Goal: Task Accomplishment & Management: Manage account settings

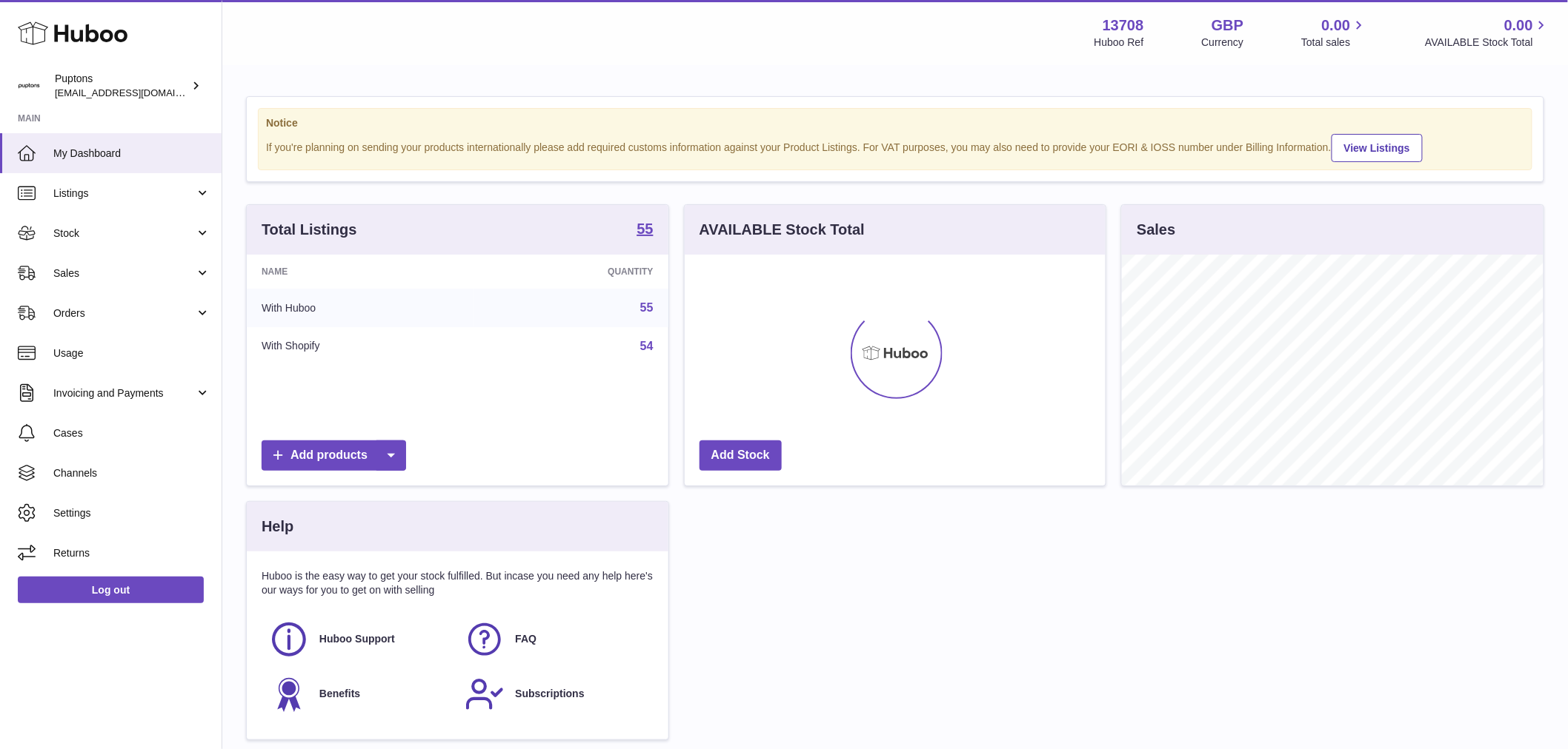
scroll to position [231, 421]
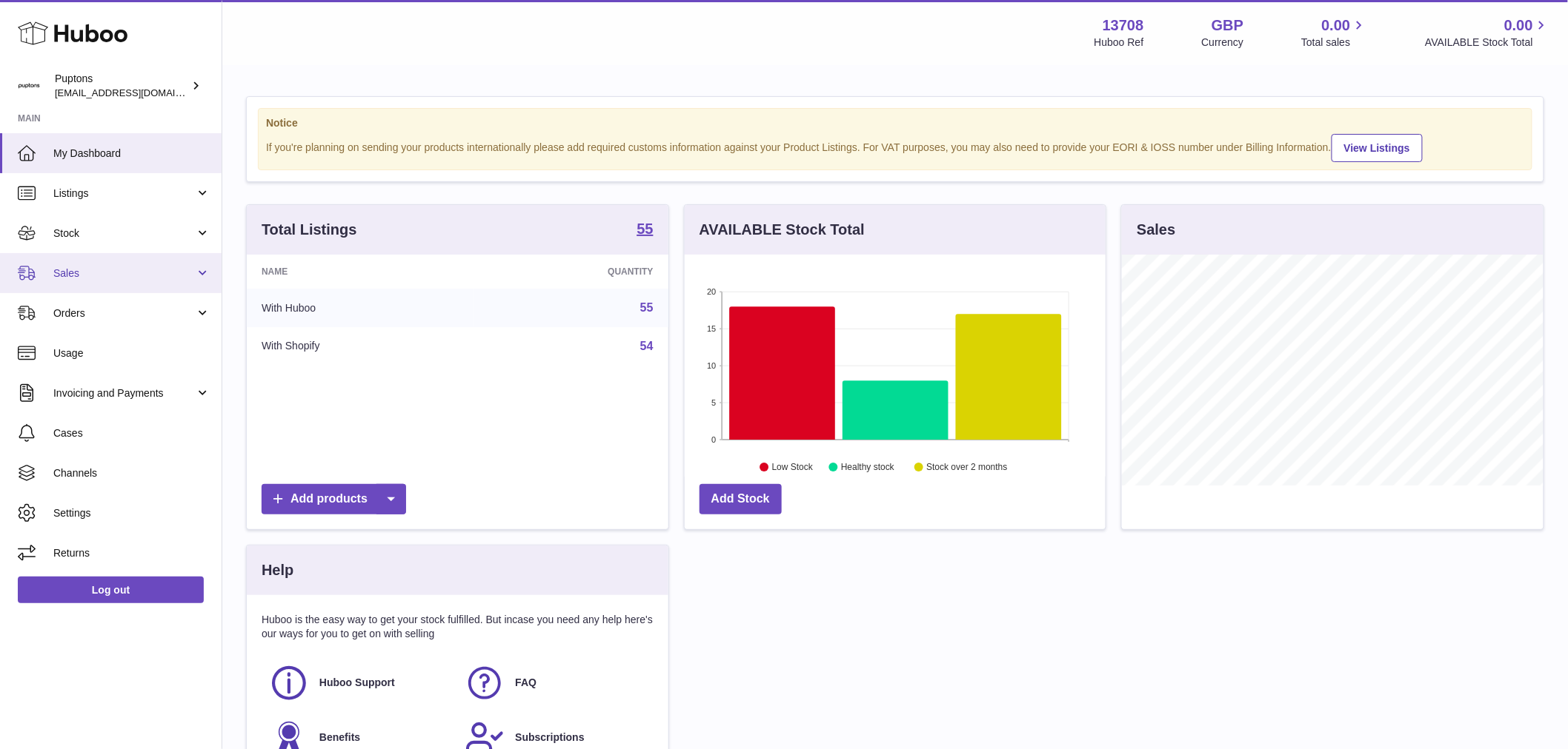
click at [85, 285] on link "Sales" at bounding box center [111, 273] width 222 height 40
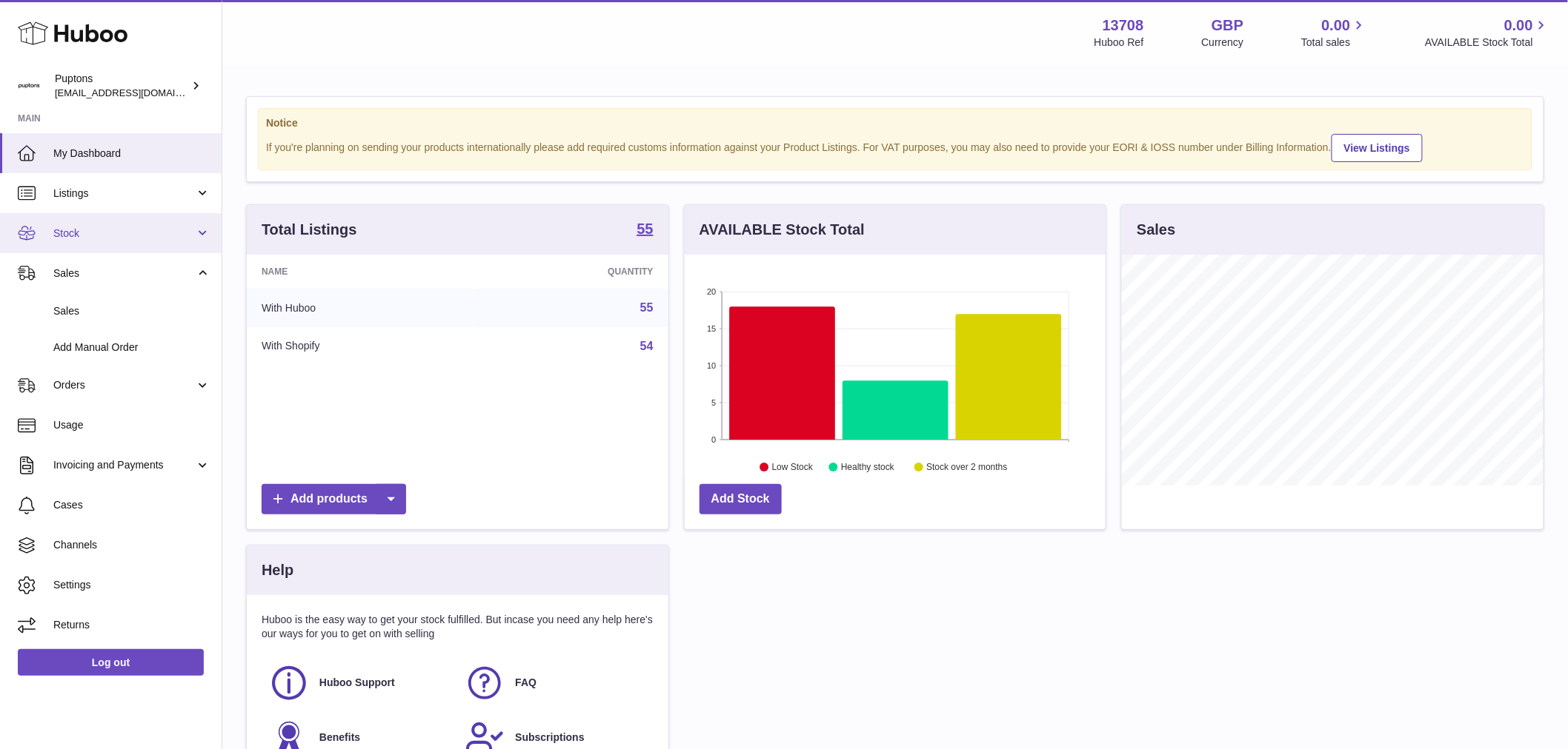
click at [85, 240] on span "Stock" at bounding box center [124, 233] width 142 height 14
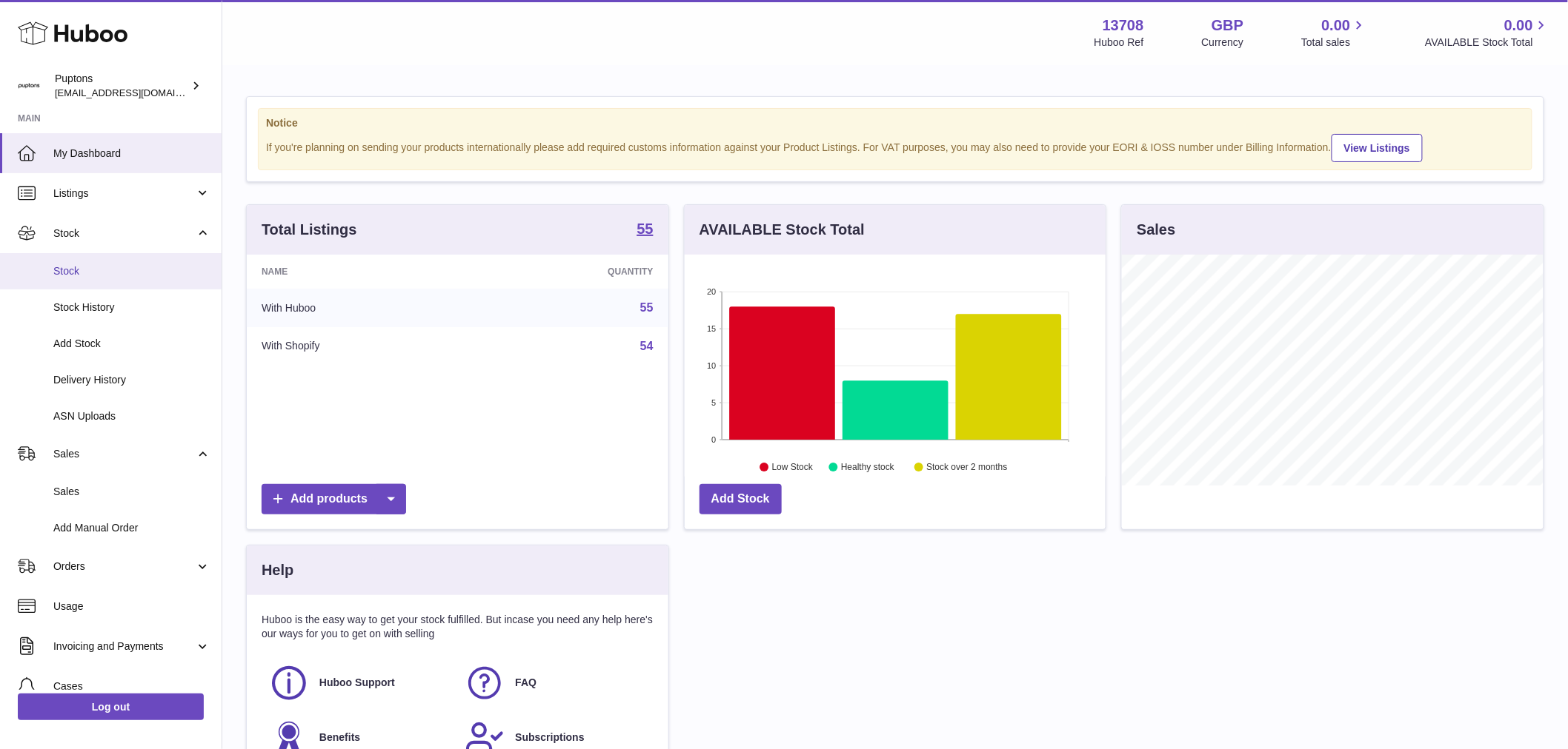
click at [90, 279] on link "Stock" at bounding box center [111, 271] width 222 height 36
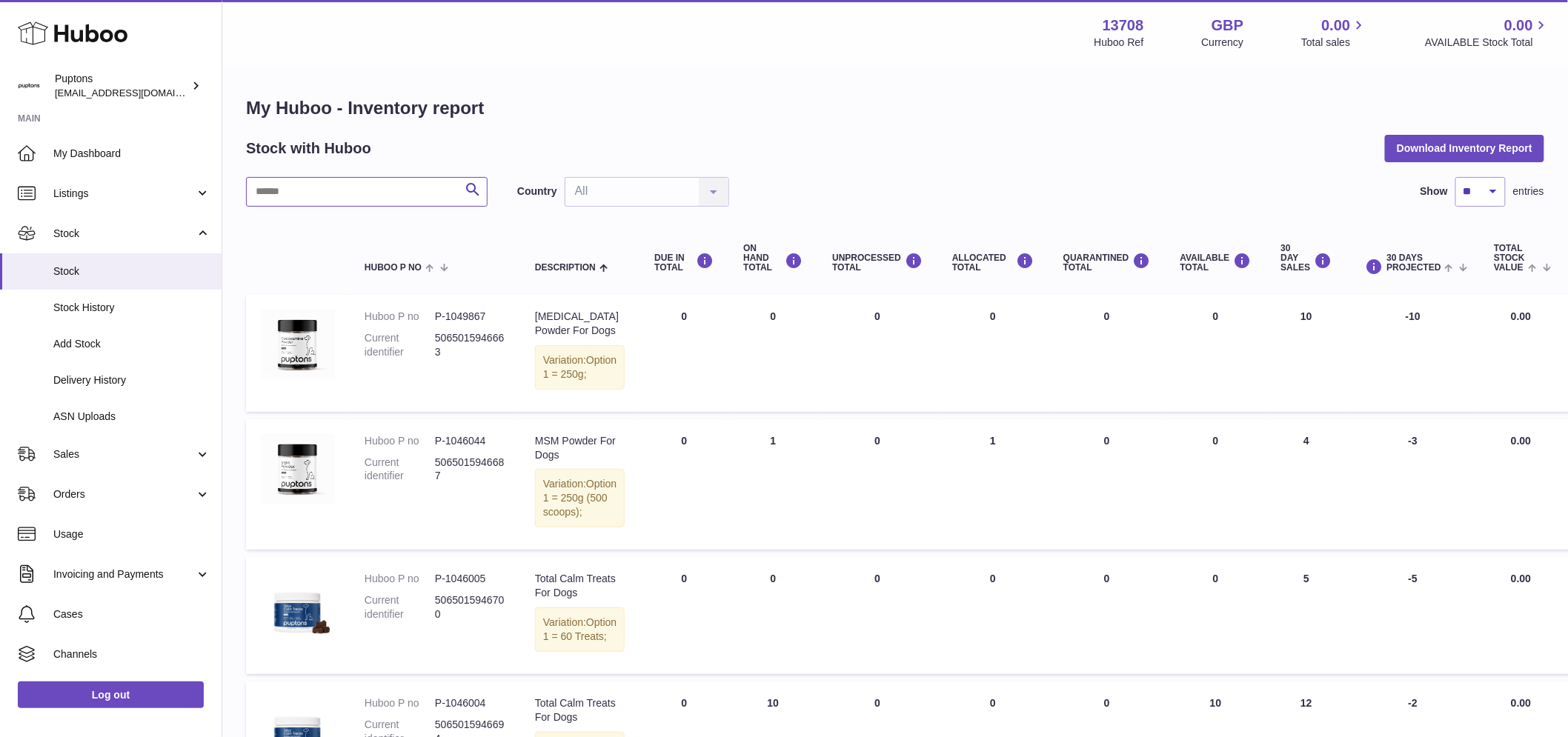
click at [293, 194] on input "text" at bounding box center [366, 192] width 241 height 29
type input "****"
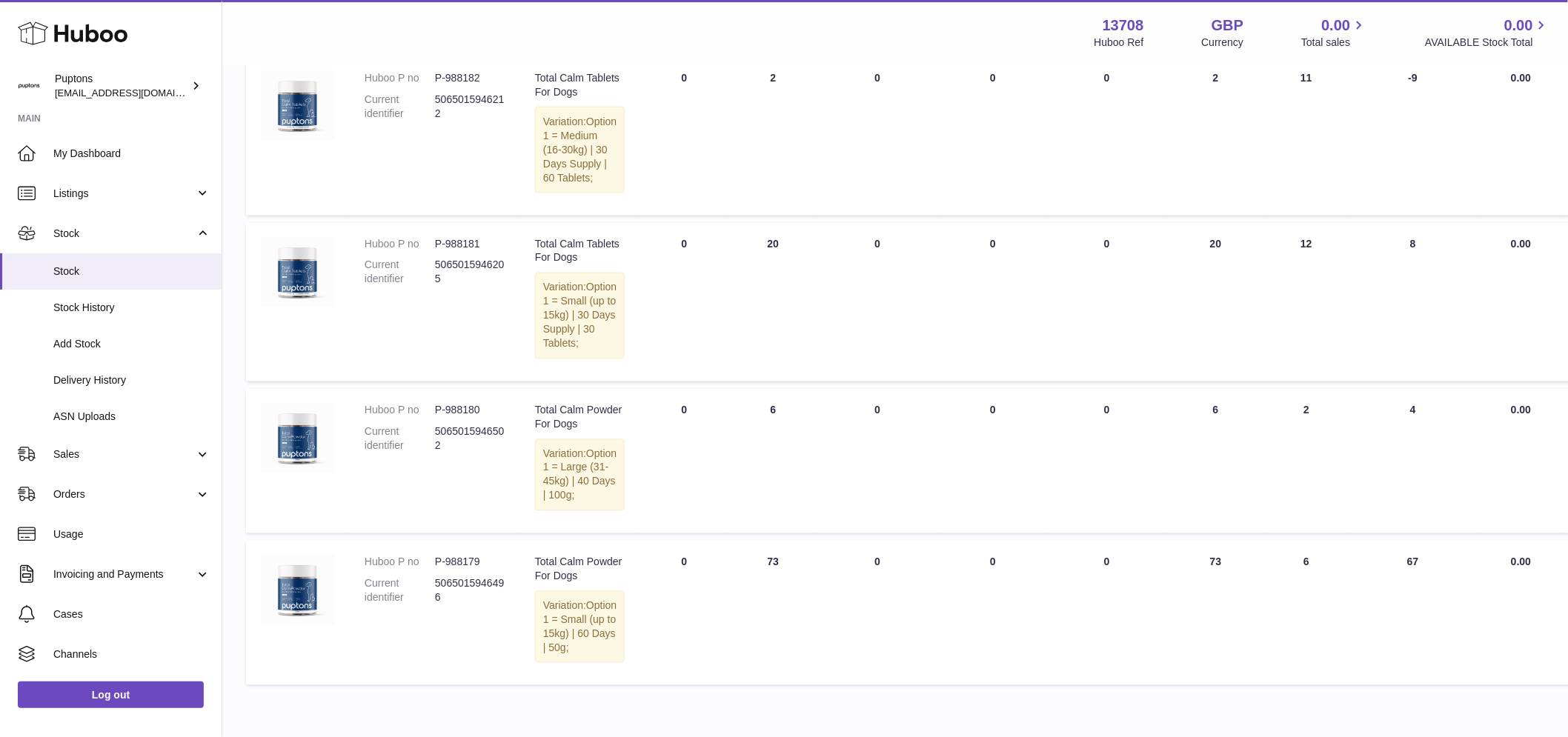
scroll to position [942, 0]
click at [99, 494] on span "Orders" at bounding box center [124, 494] width 142 height 14
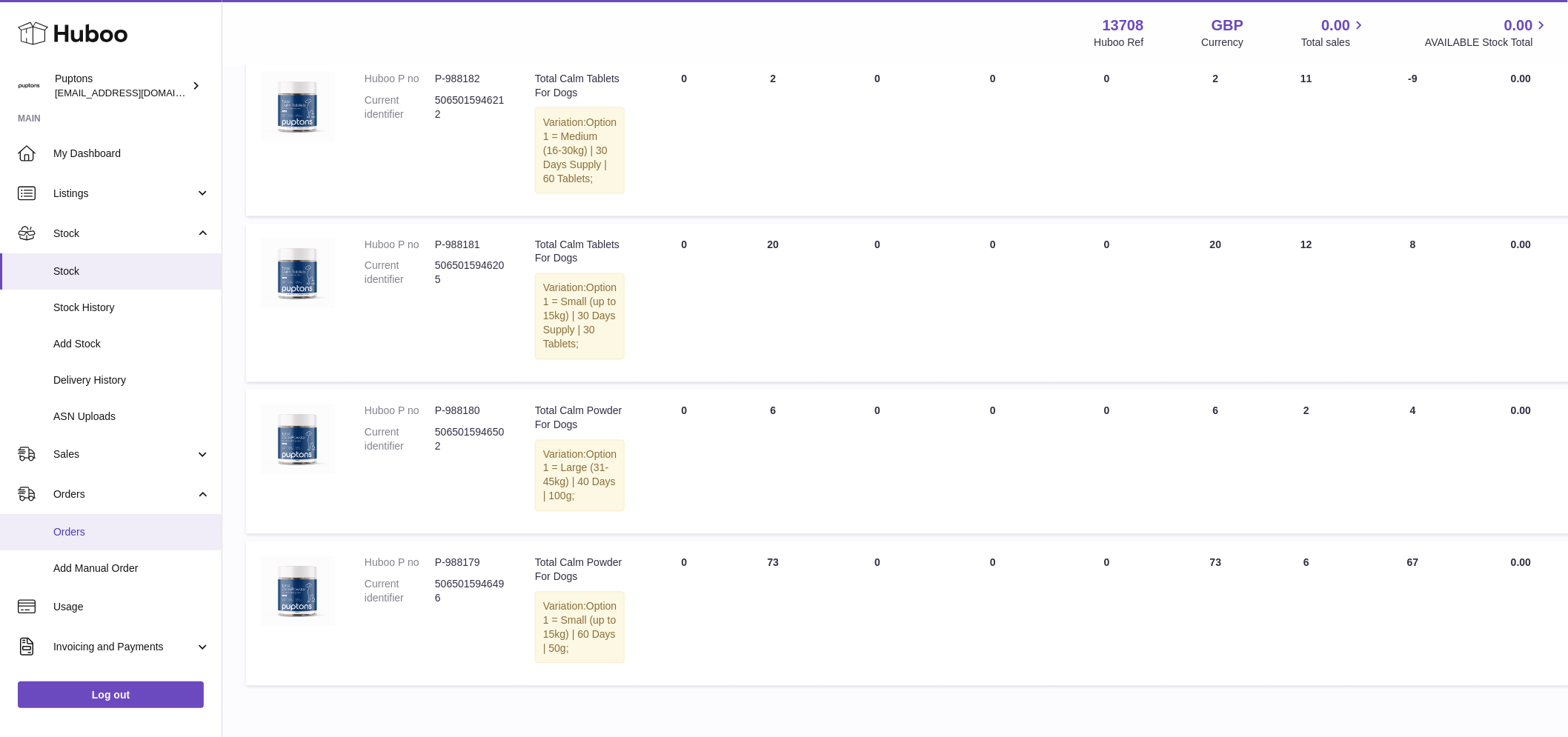
click at [112, 526] on span "Orders" at bounding box center [132, 532] width 157 height 14
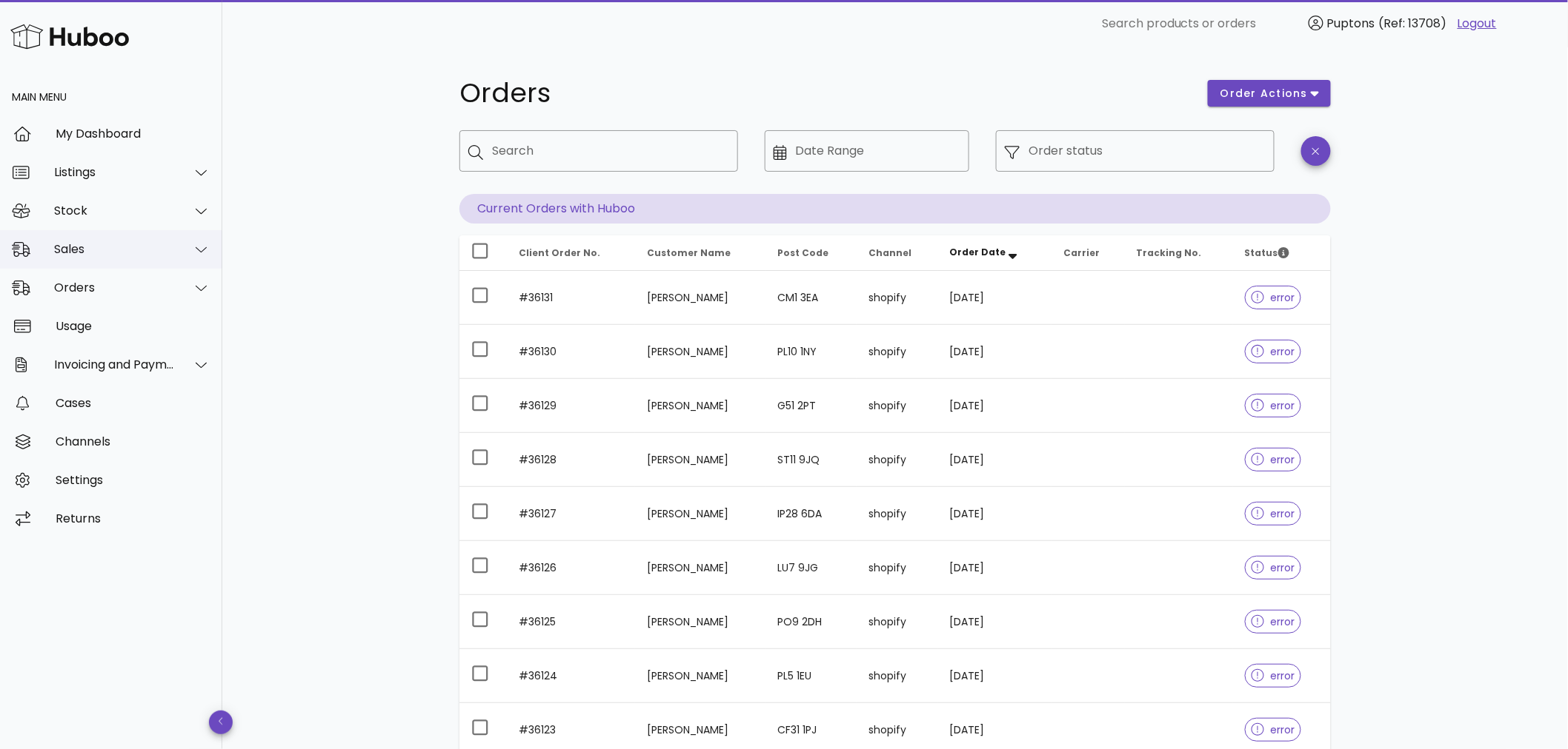
click at [82, 248] on div "Sales" at bounding box center [115, 249] width 121 height 14
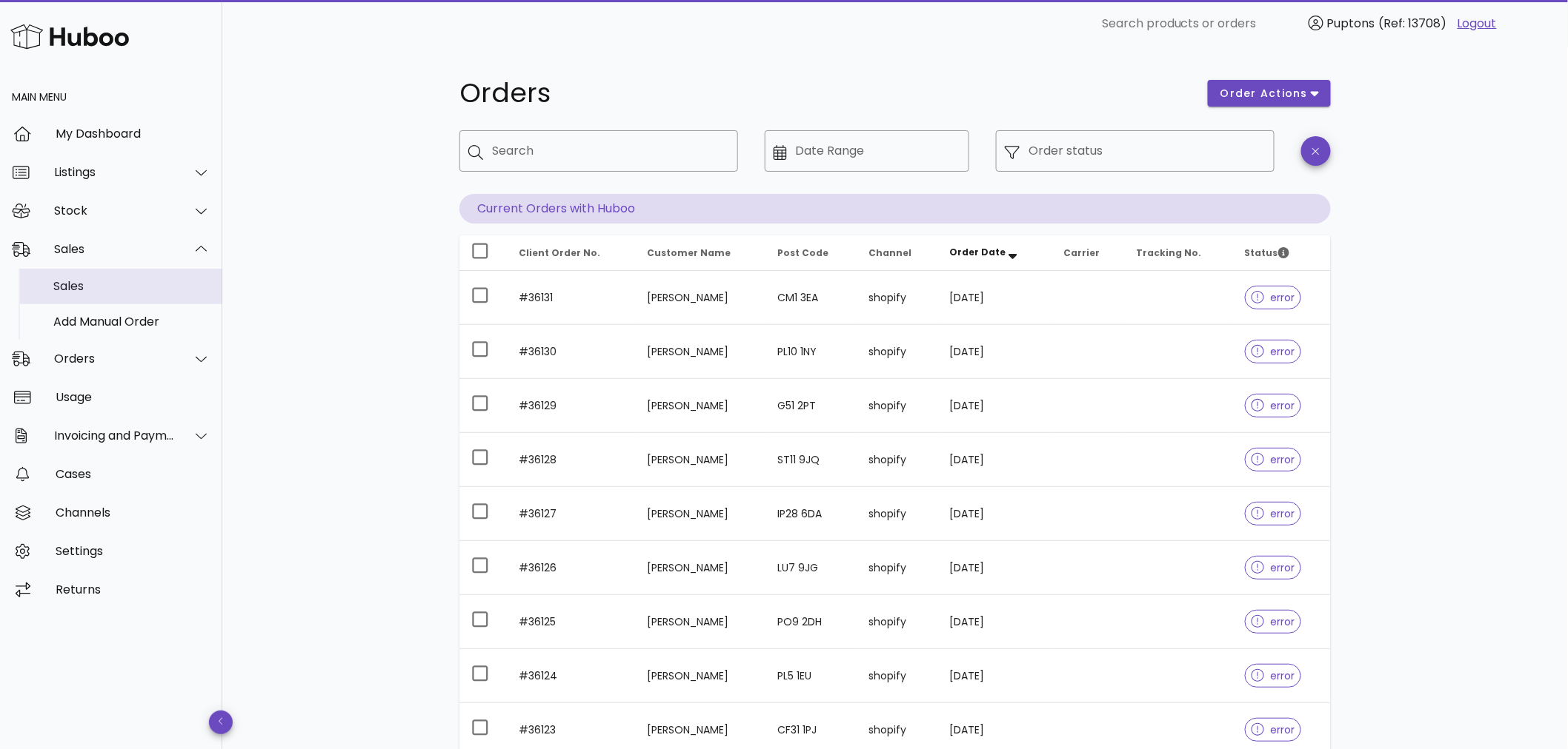
click at [76, 277] on div "Sales" at bounding box center [132, 286] width 157 height 32
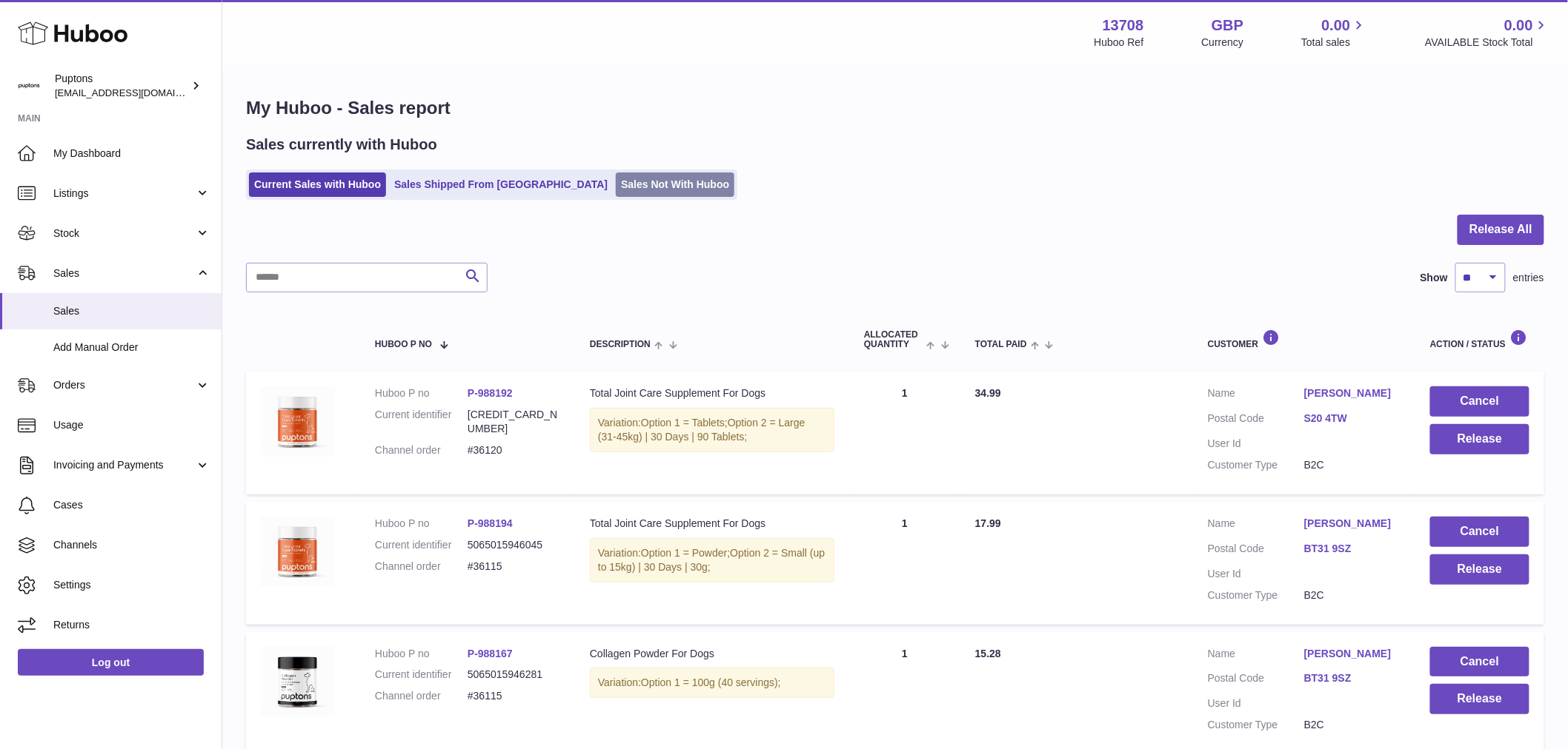
click at [615, 187] on link "Sales Not With Huboo" at bounding box center [675, 185] width 119 height 24
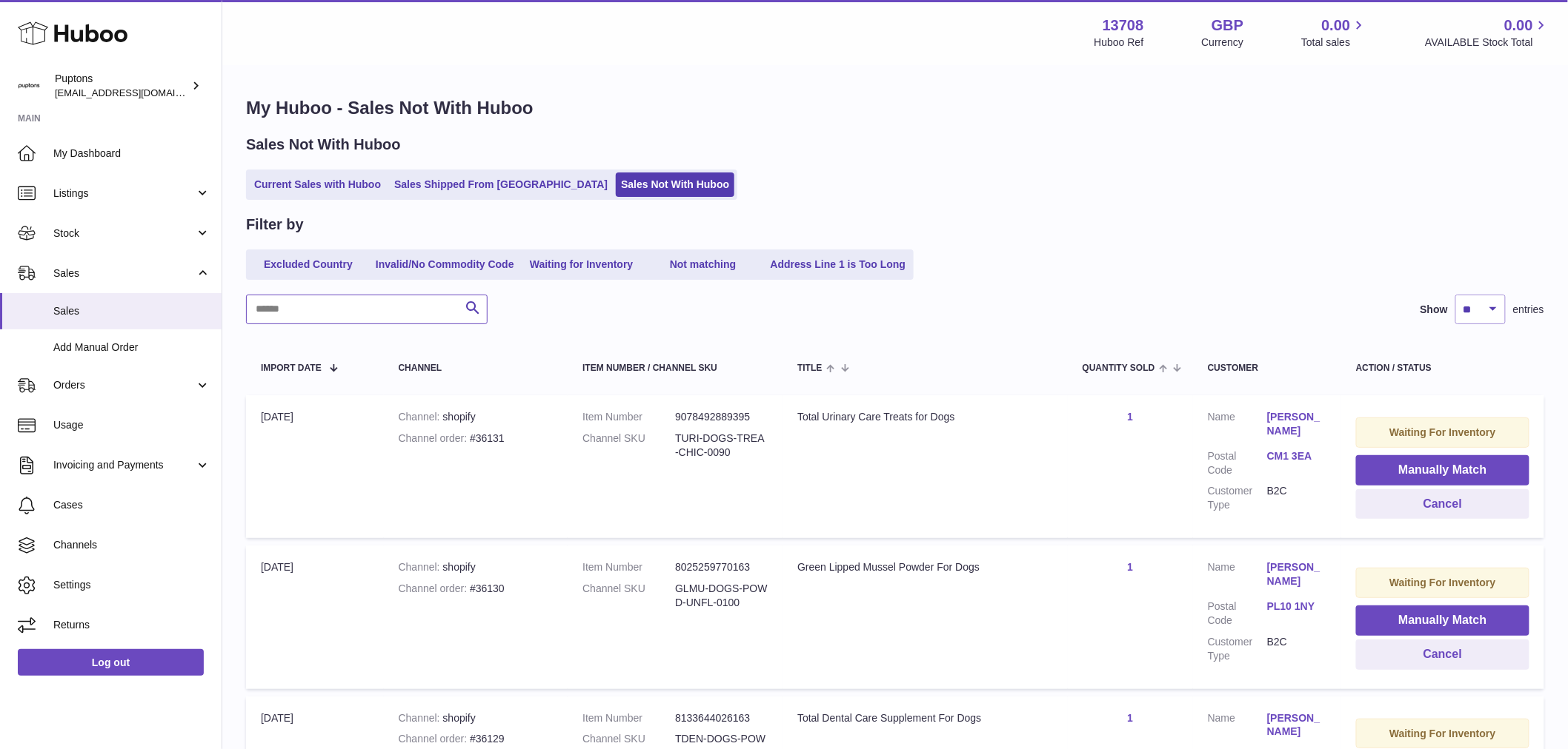
click at [356, 312] on input "text" at bounding box center [366, 309] width 241 height 29
paste input "*****"
type input "*****"
click at [0, 310] on div at bounding box center [0, 374] width 0 height 749
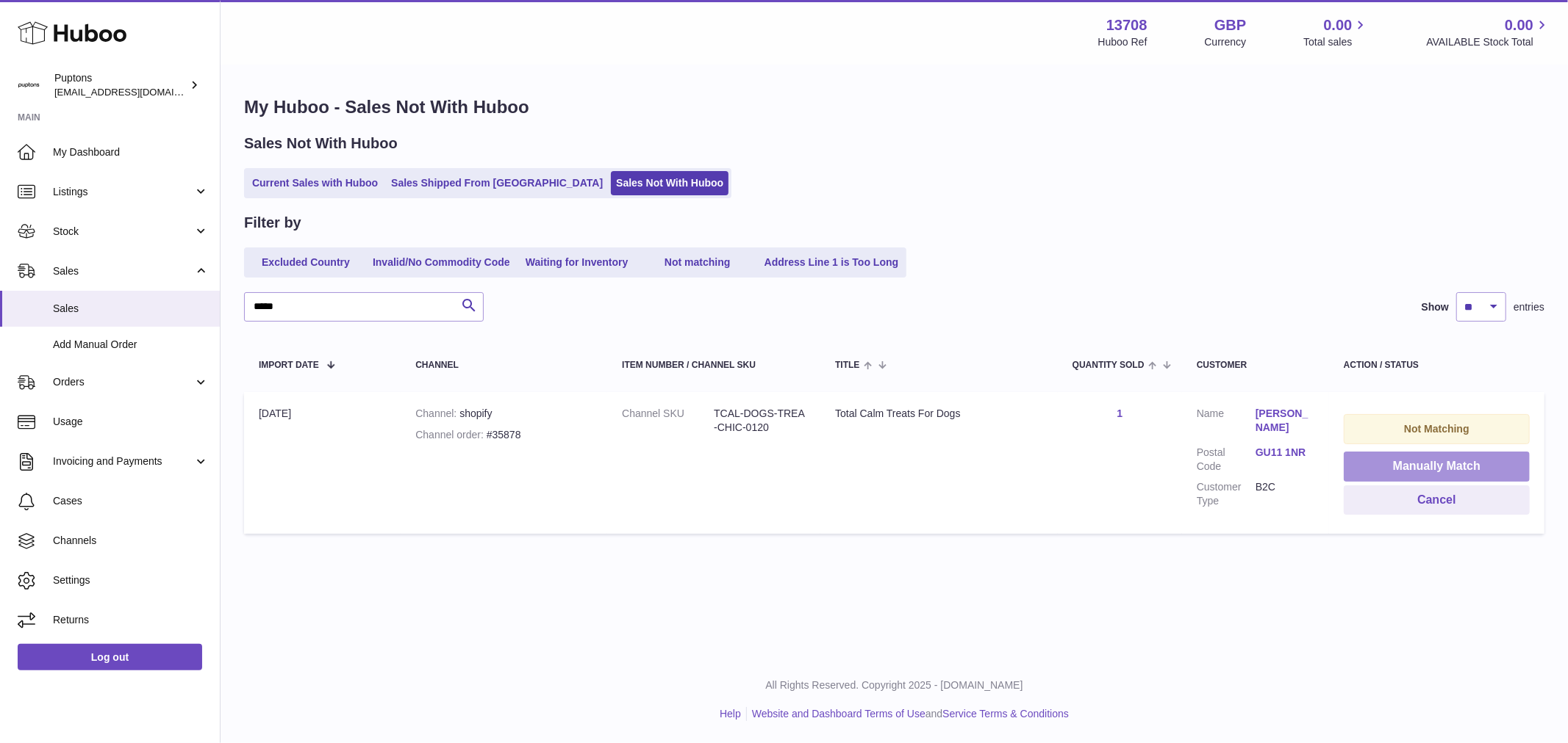
click at [1419, 471] on button "Manually Match" at bounding box center [1436, 466] width 186 height 30
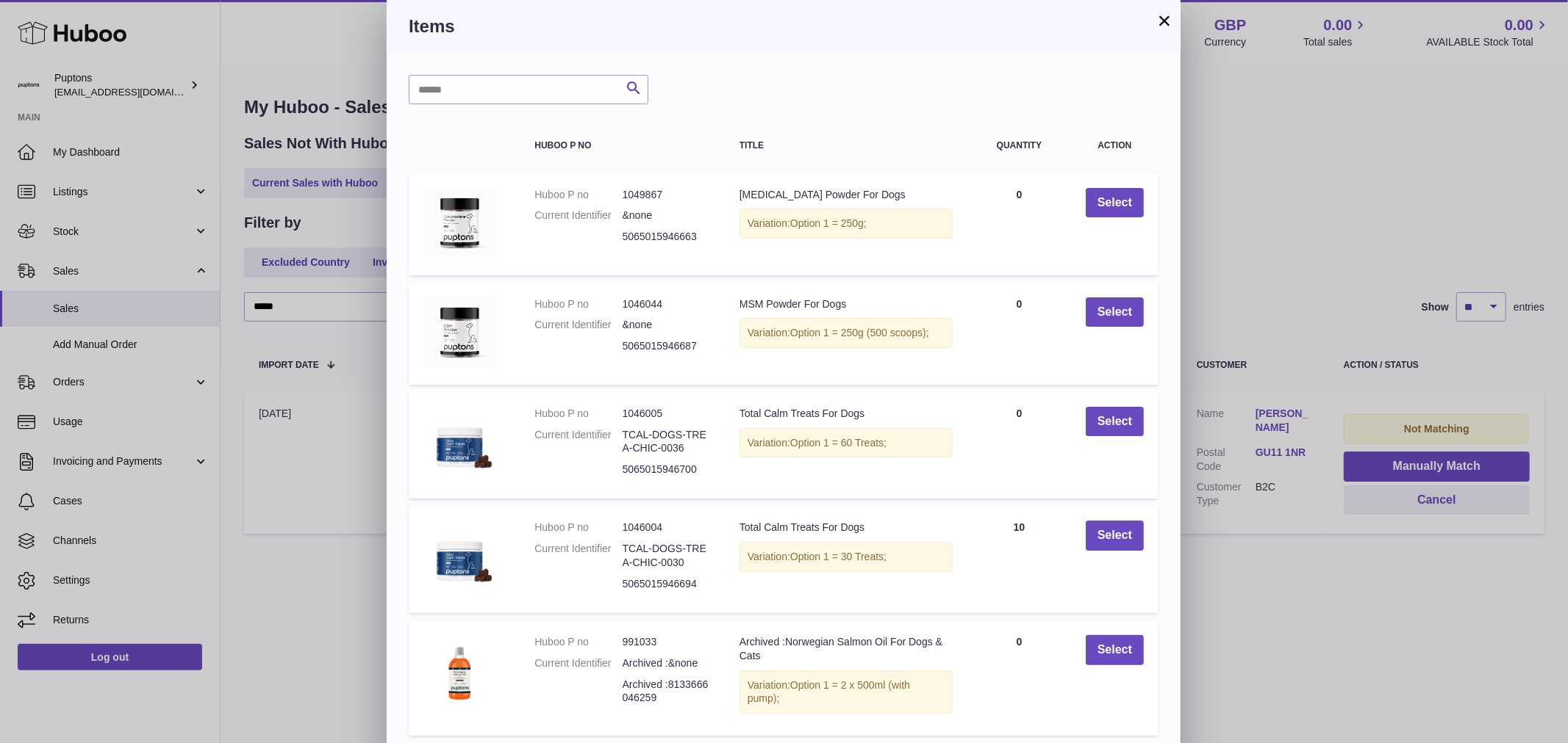
click at [1166, 12] on button "×" at bounding box center [1164, 20] width 17 height 17
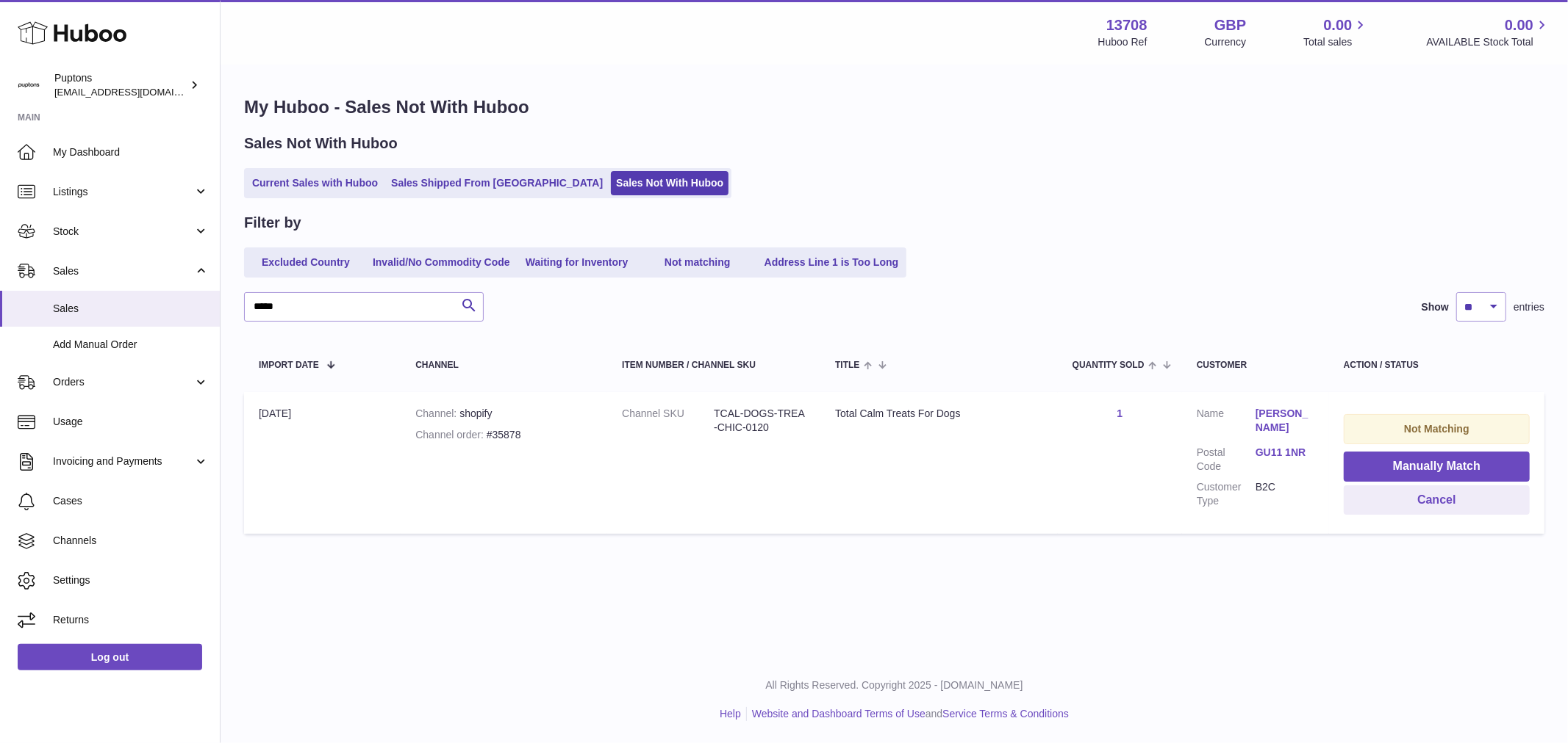
click at [1120, 416] on link "1" at bounding box center [1120, 413] width 6 height 12
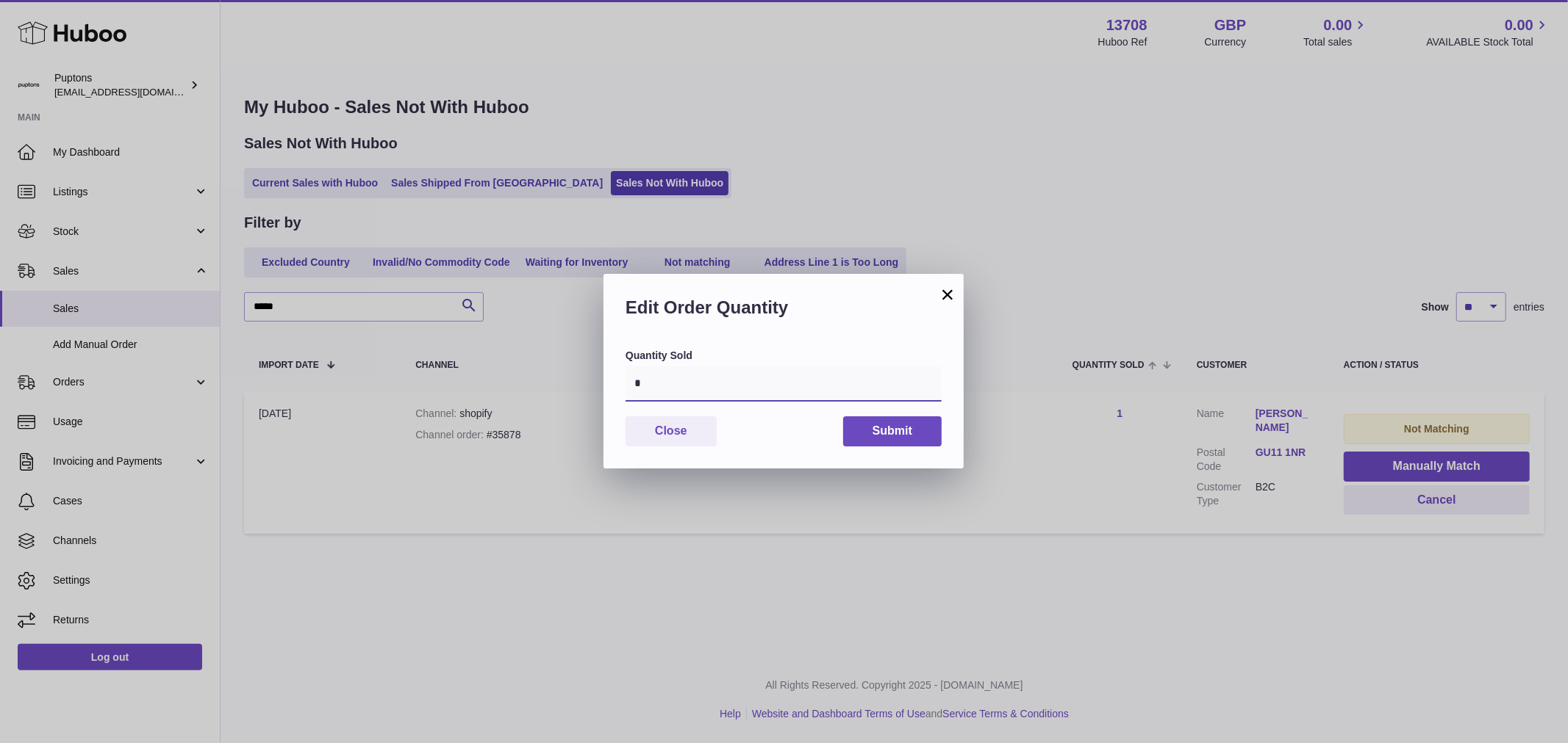
drag, startPoint x: 649, startPoint y: 385, endPoint x: 578, endPoint y: 378, distance: 71.3
click at [578, 378] on div "× Edit Order Quantity Quantity Sold * Close Submit" at bounding box center [784, 371] width 1568 height 743
type input "*"
click at [914, 438] on button "Submit" at bounding box center [892, 431] width 98 height 30
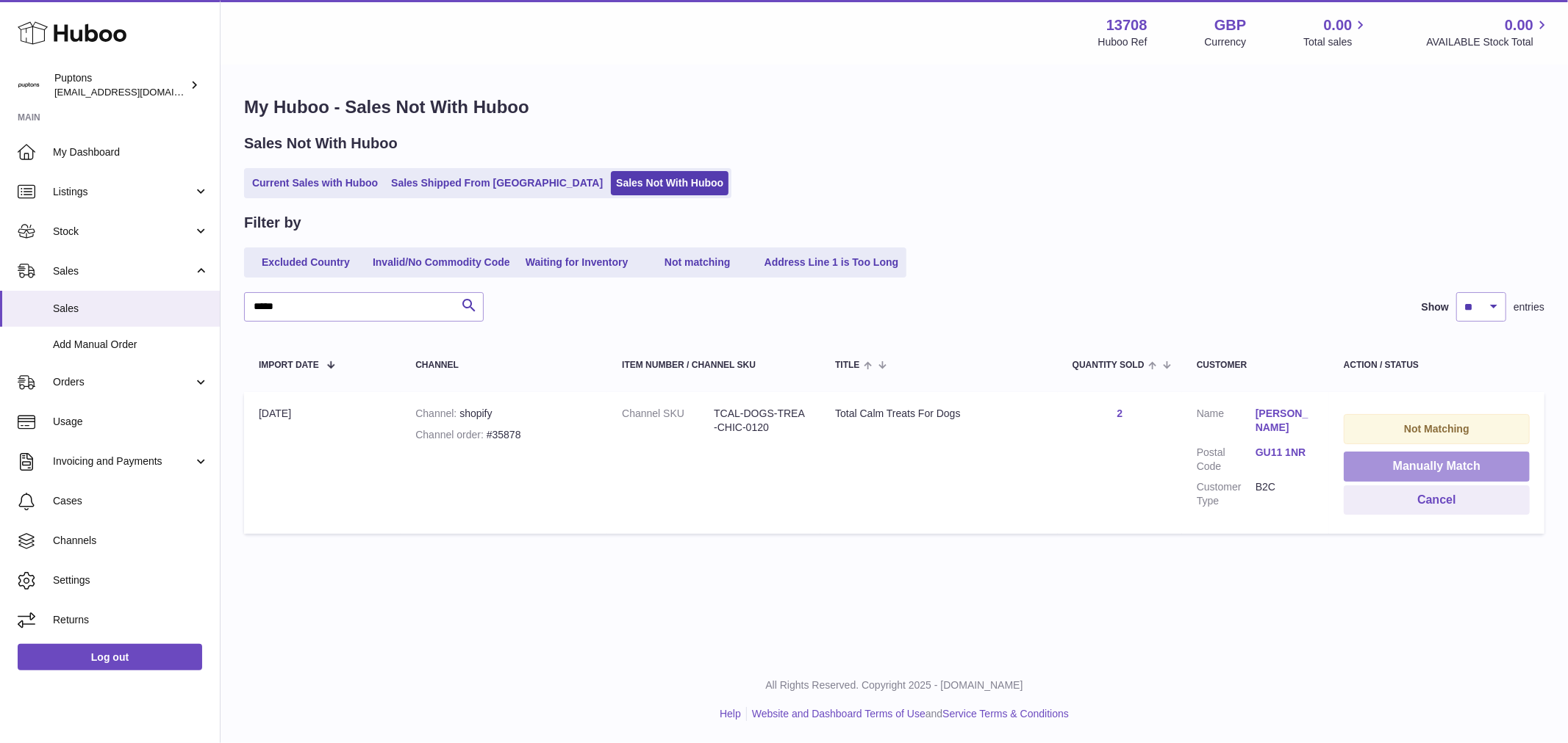
click at [1411, 470] on button "Manually Match" at bounding box center [1436, 466] width 186 height 30
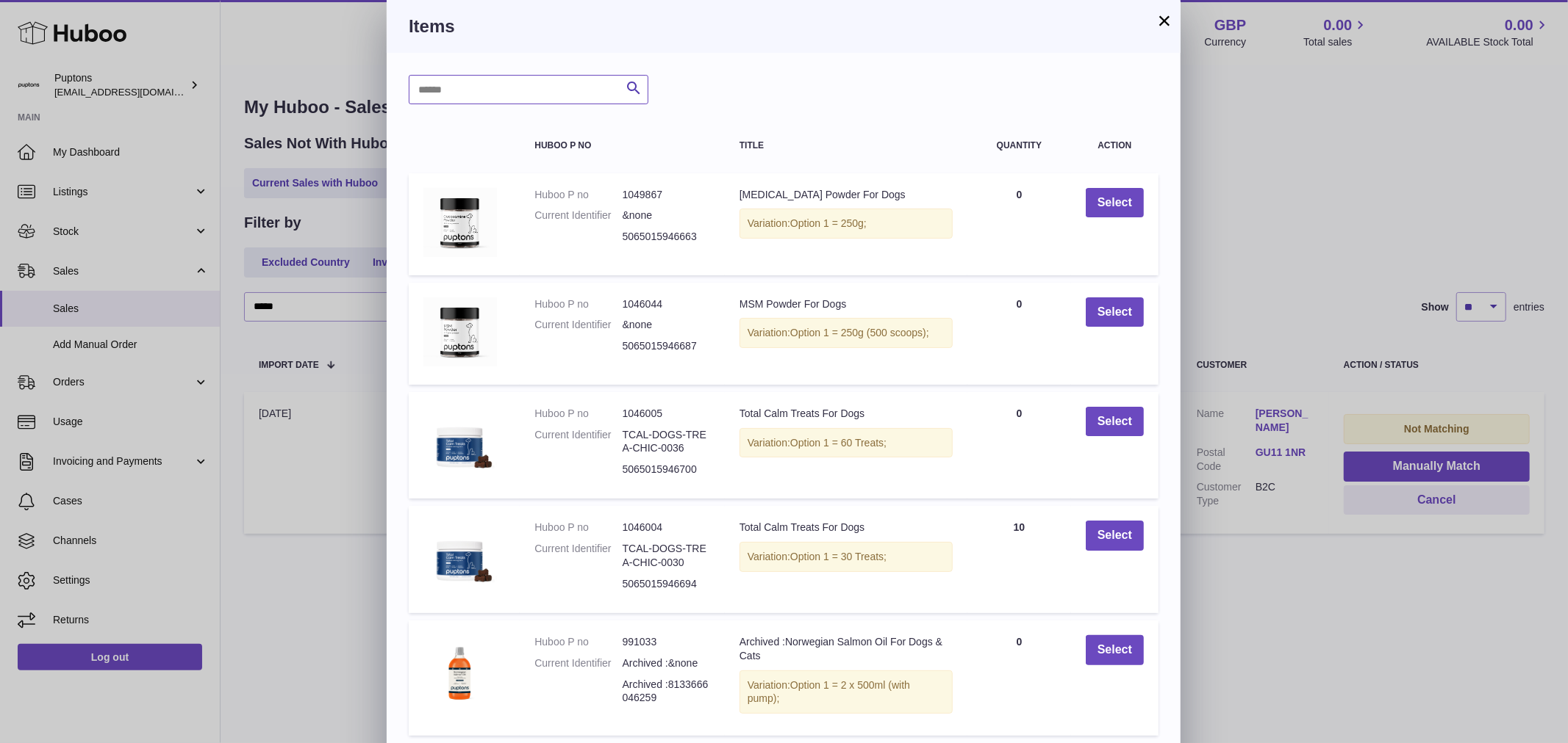
click at [501, 97] on input "text" at bounding box center [528, 90] width 239 height 29
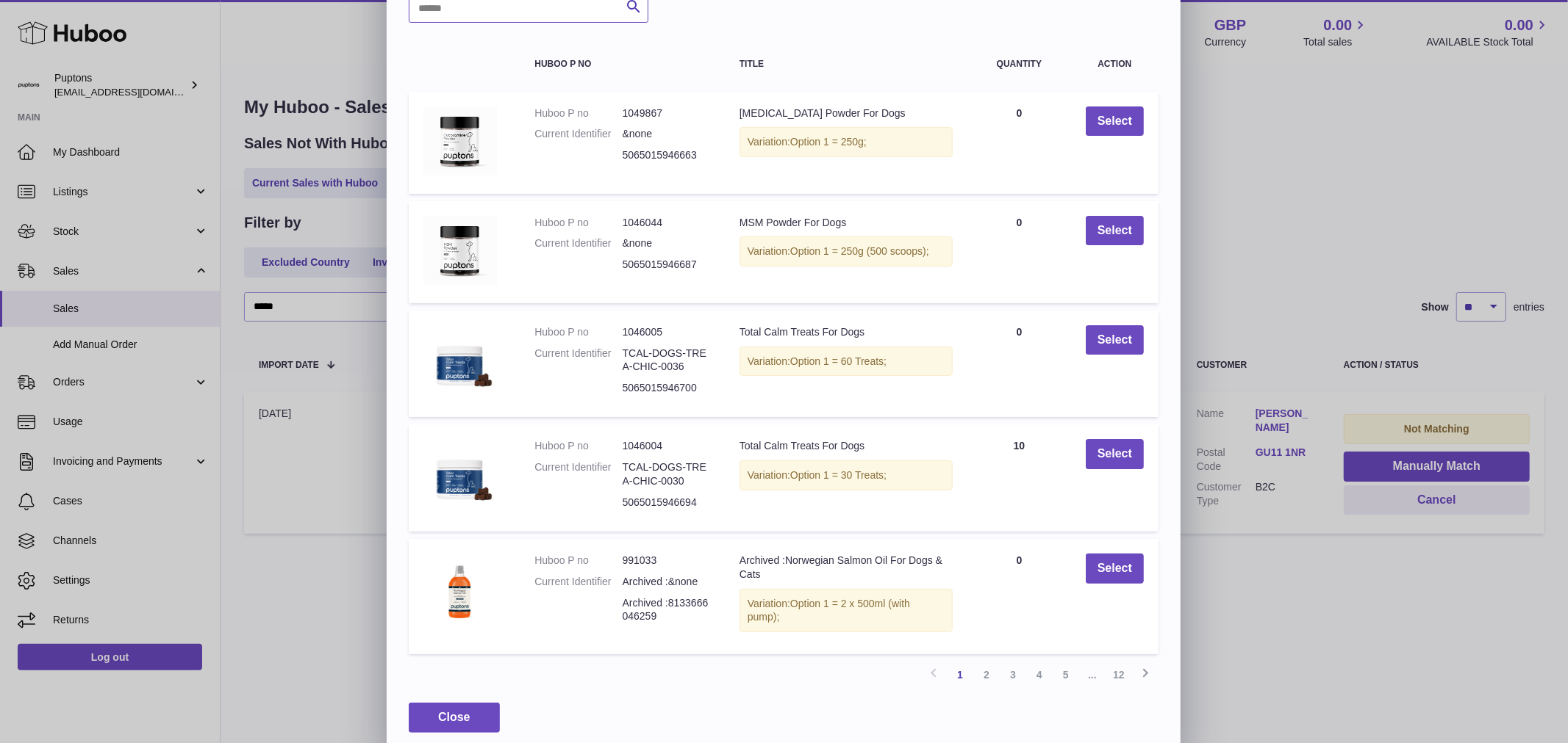
scroll to position [109, 0]
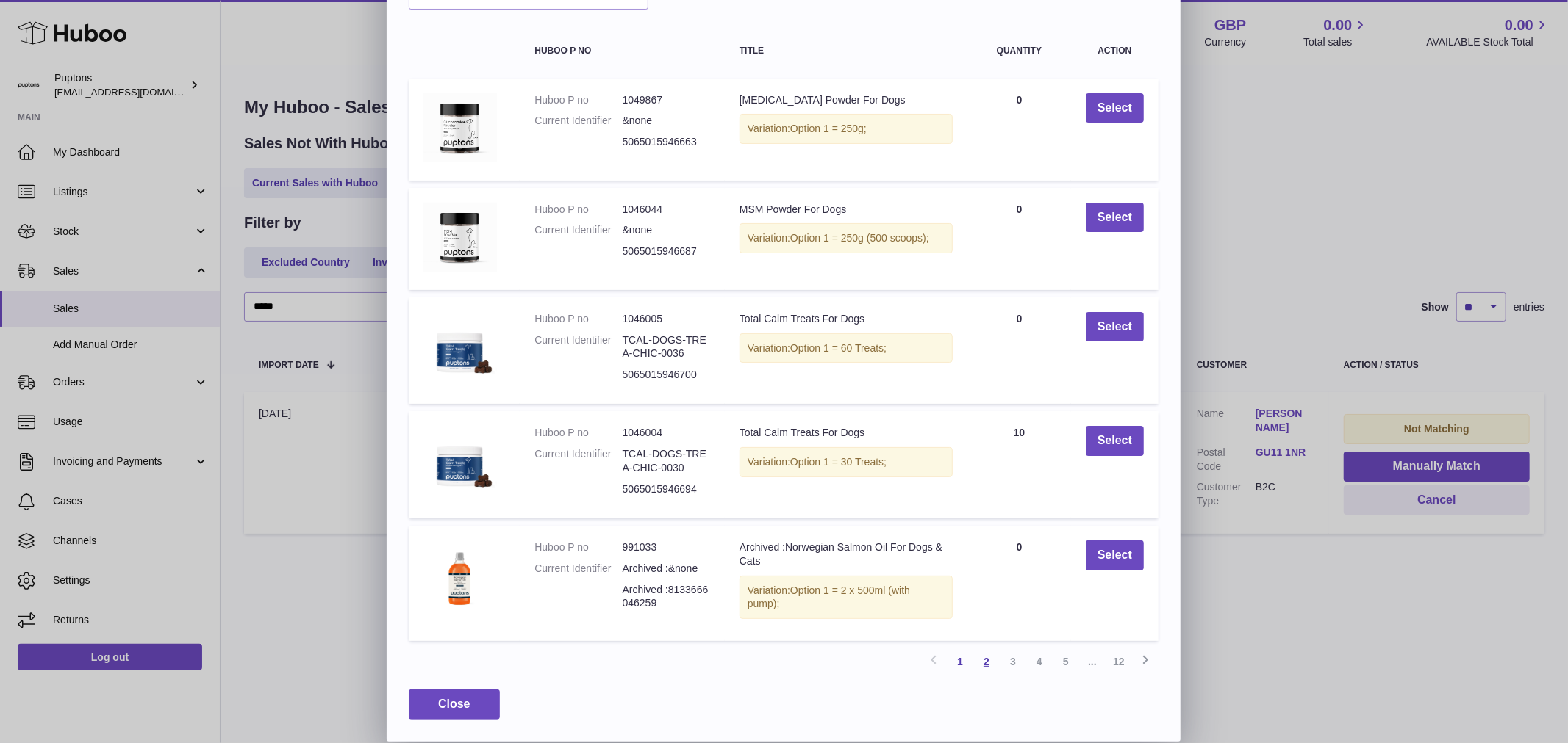
click at [990, 659] on link "2" at bounding box center [986, 661] width 26 height 26
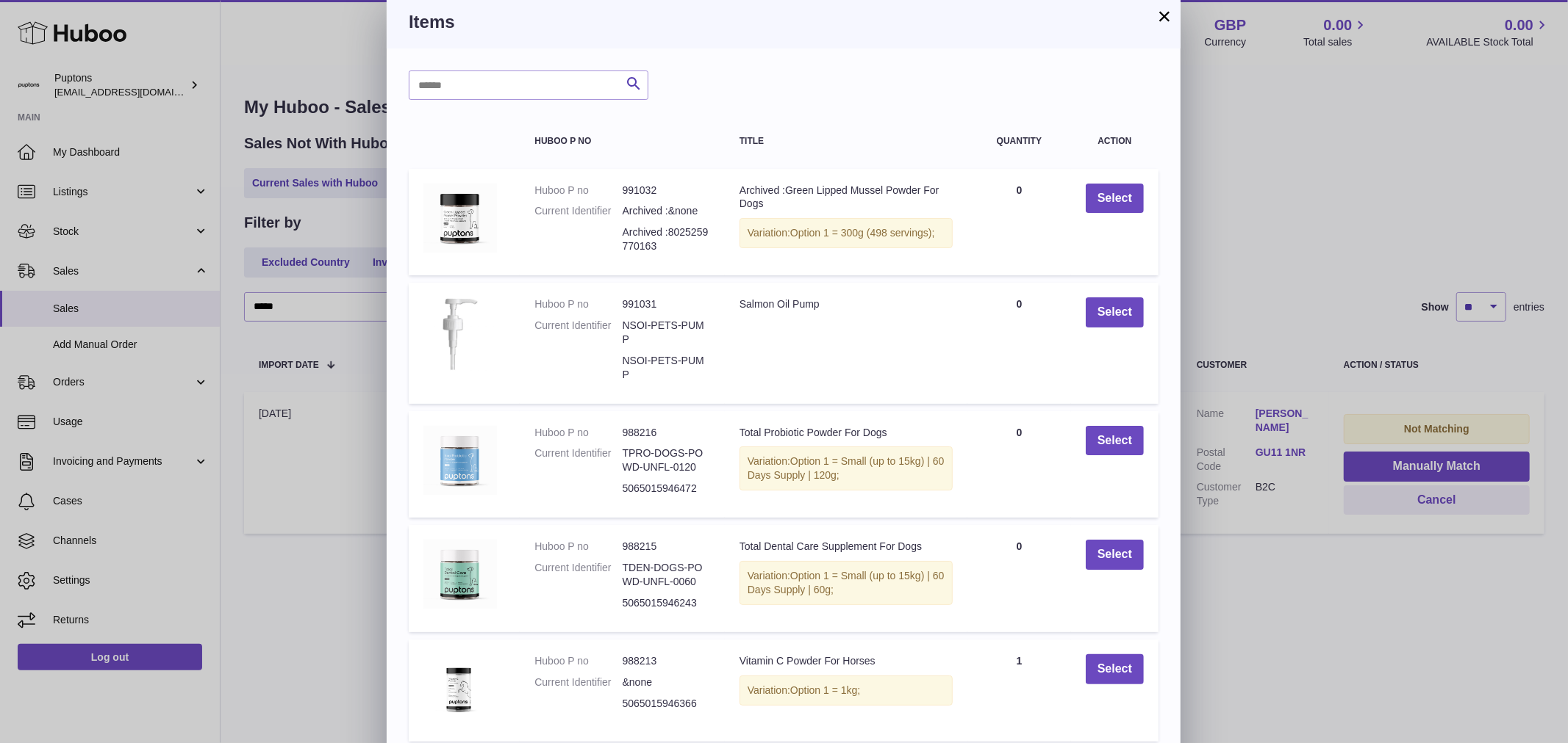
scroll to position [0, 0]
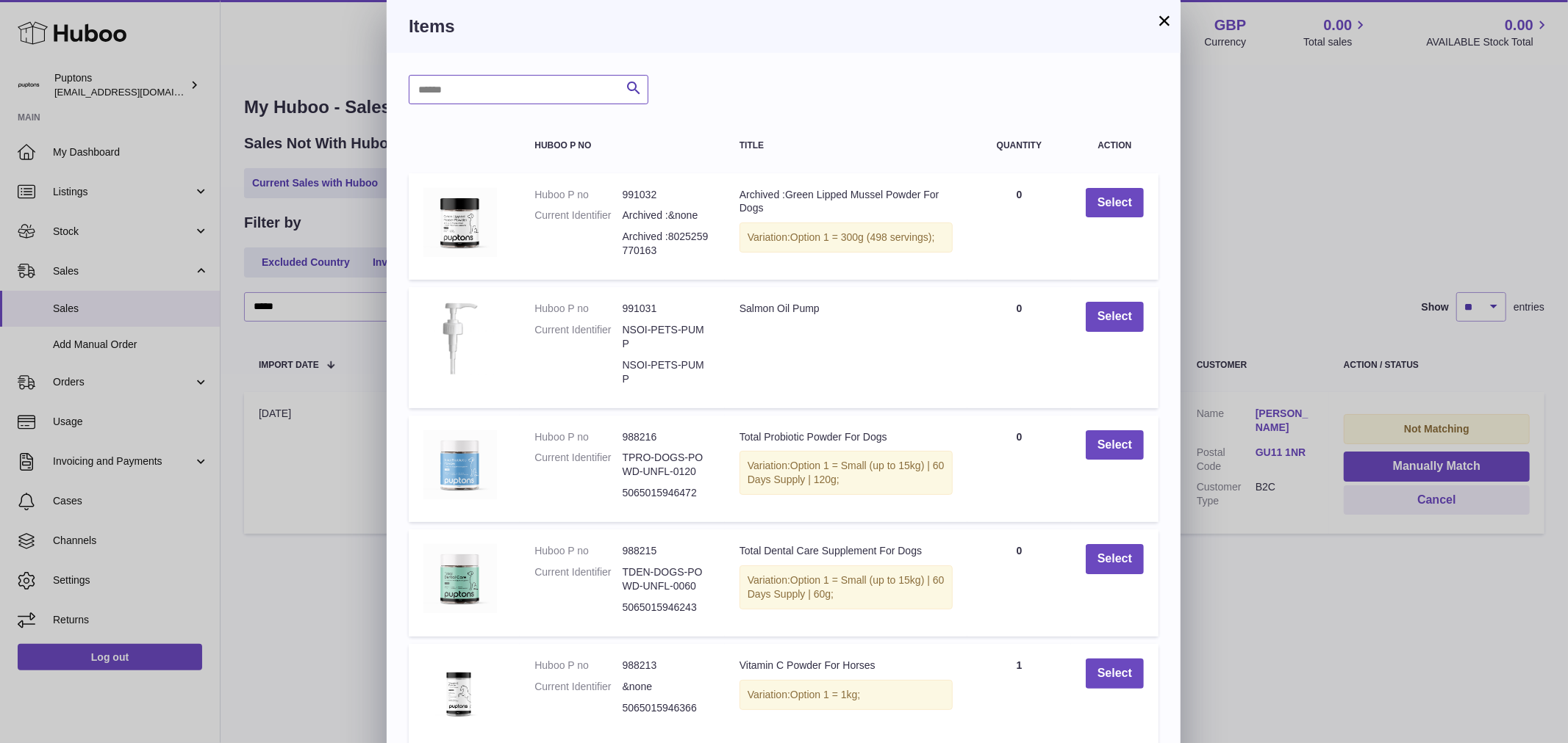
click at [479, 85] on input "text" at bounding box center [528, 90] width 239 height 29
type input "****"
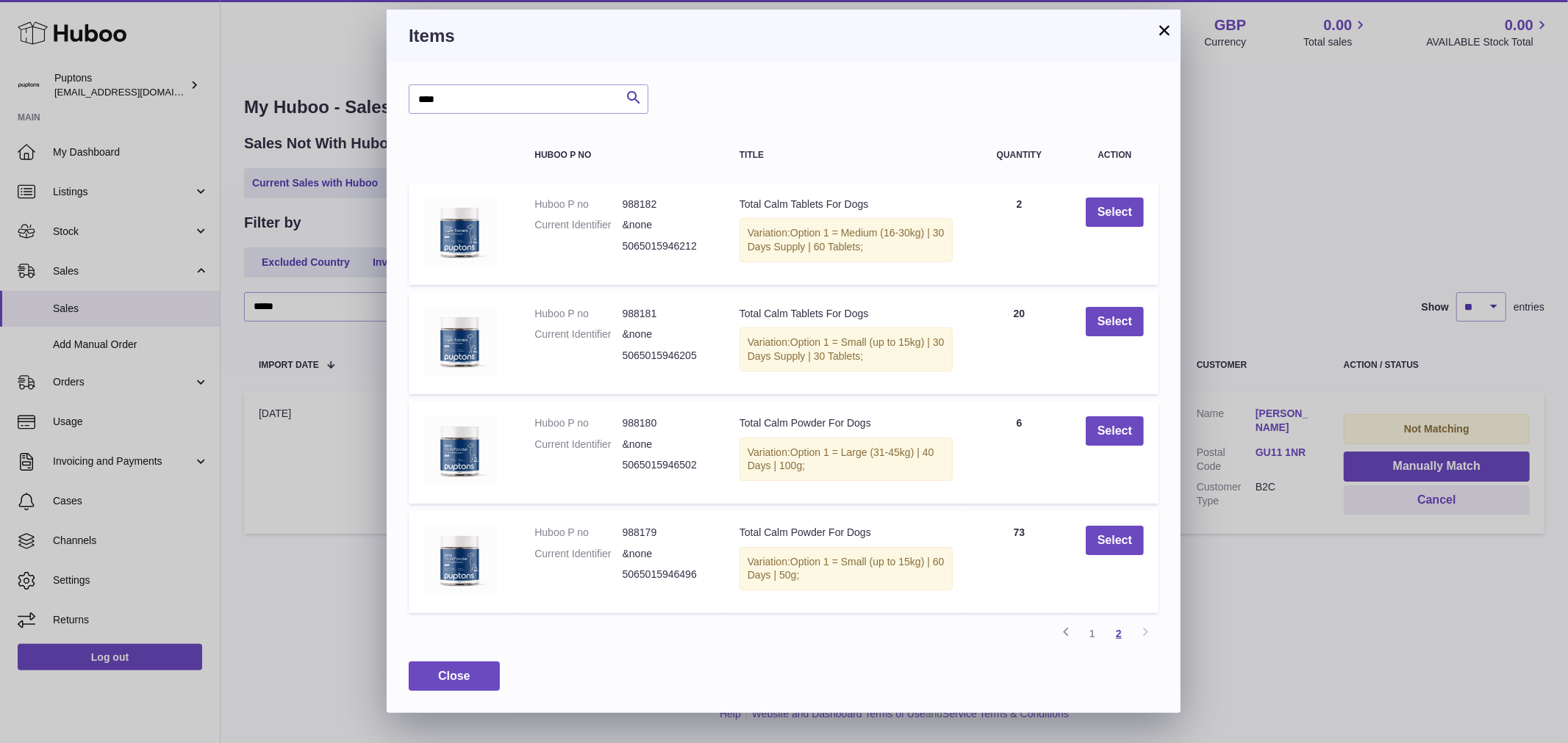
click at [1115, 647] on link "2" at bounding box center [1118, 633] width 26 height 26
click at [1094, 647] on link "1" at bounding box center [1092, 633] width 26 height 26
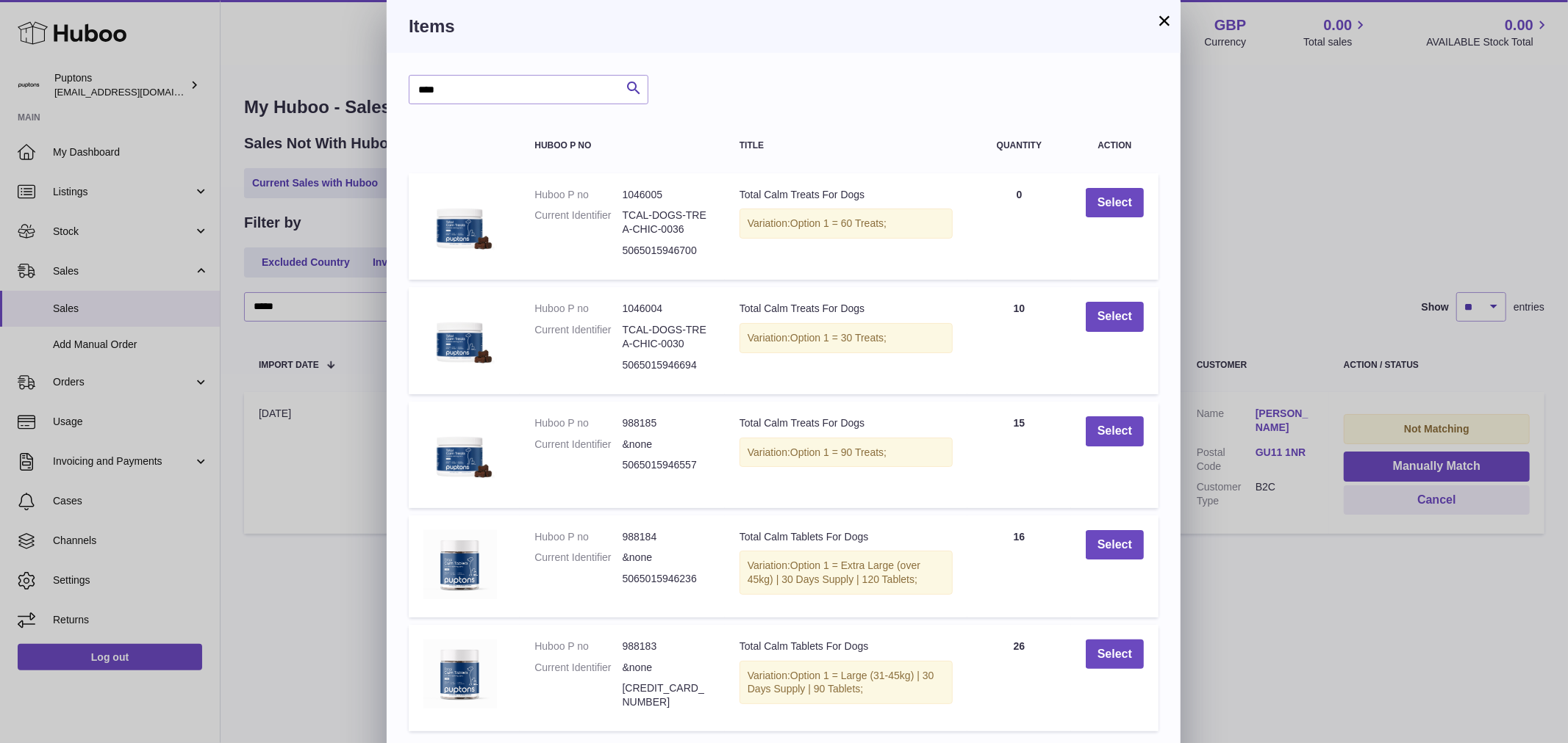
scroll to position [82, 0]
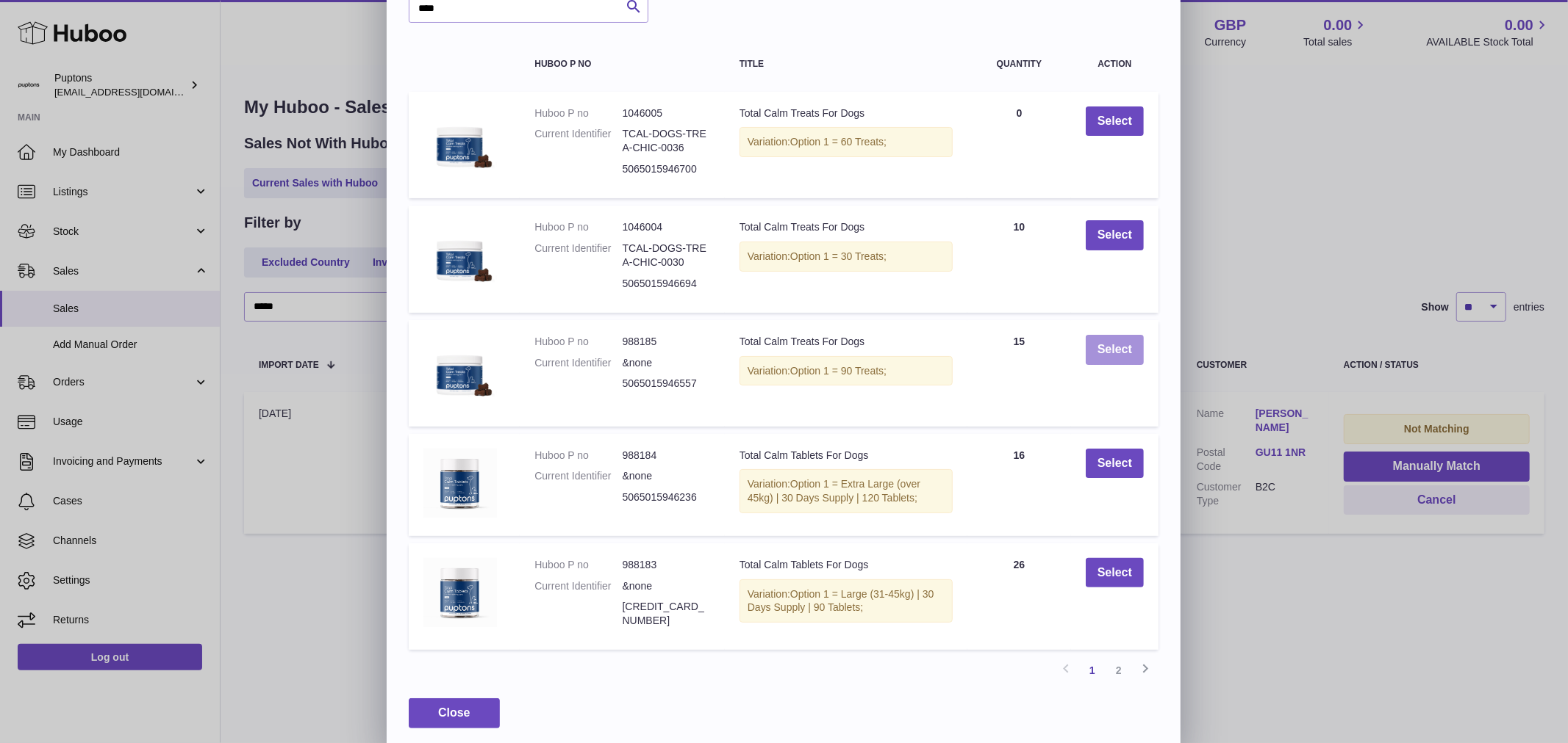
click at [1126, 354] on button "Select" at bounding box center [1115, 350] width 58 height 30
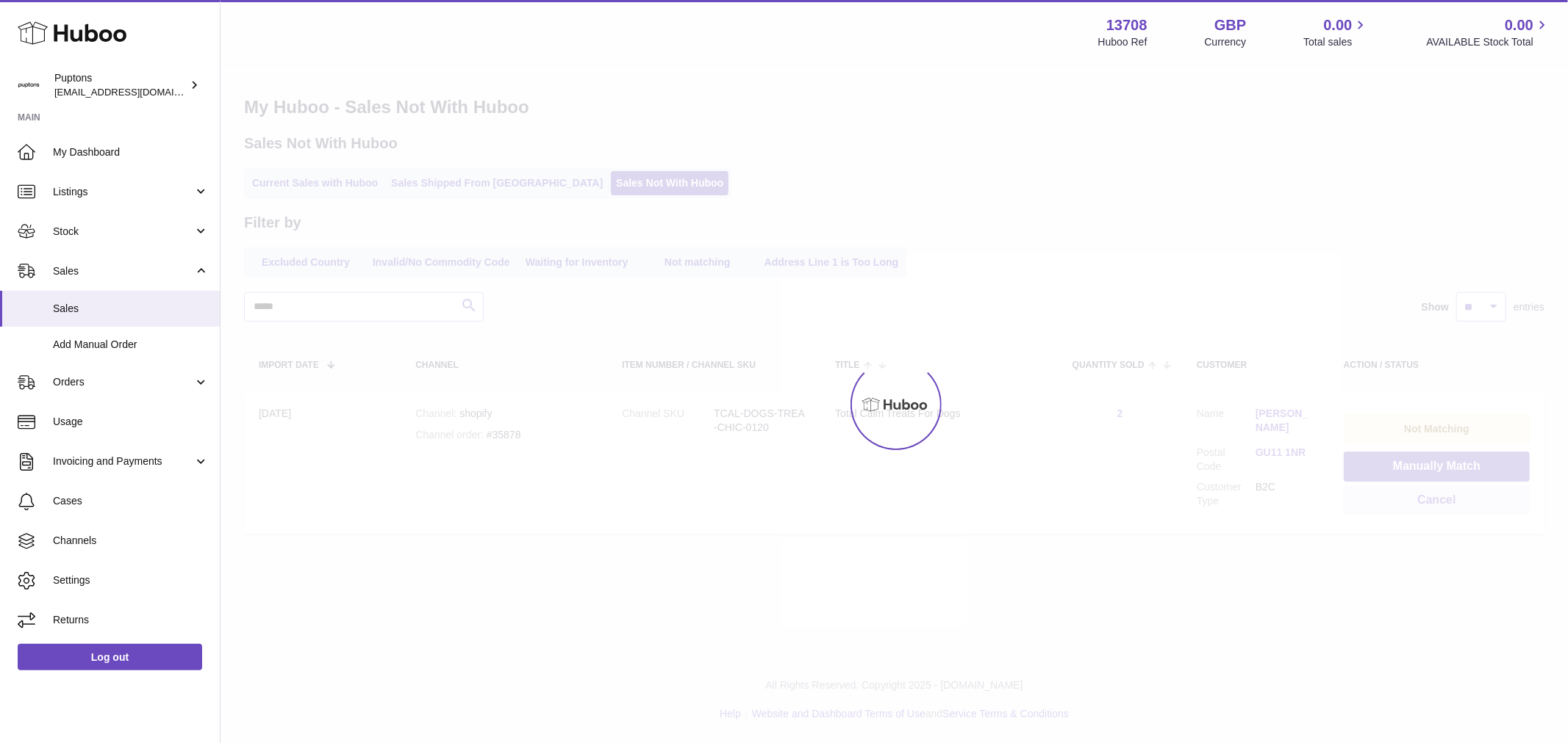
scroll to position [0, 0]
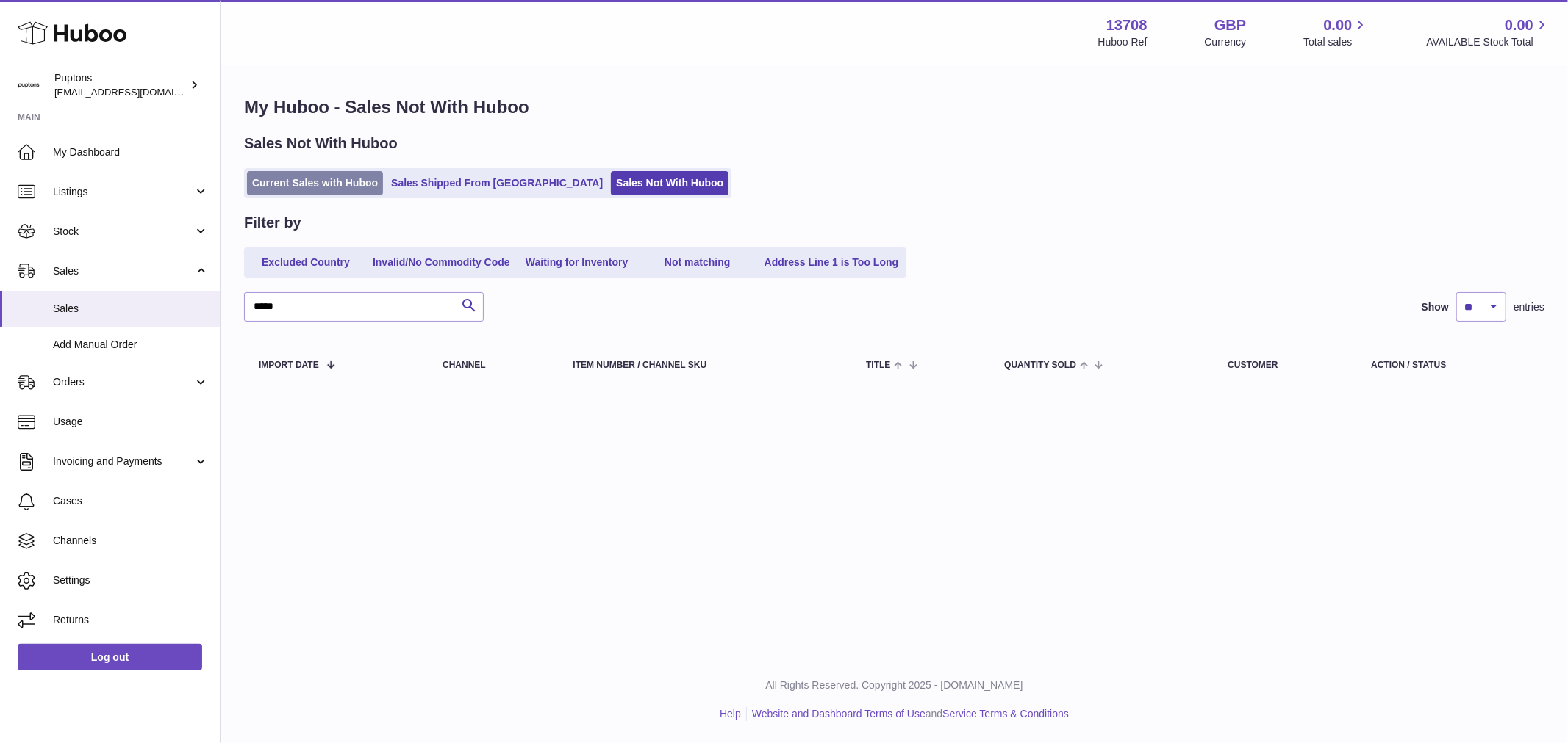
click at [295, 172] on link "Current Sales with Huboo" at bounding box center [314, 183] width 136 height 24
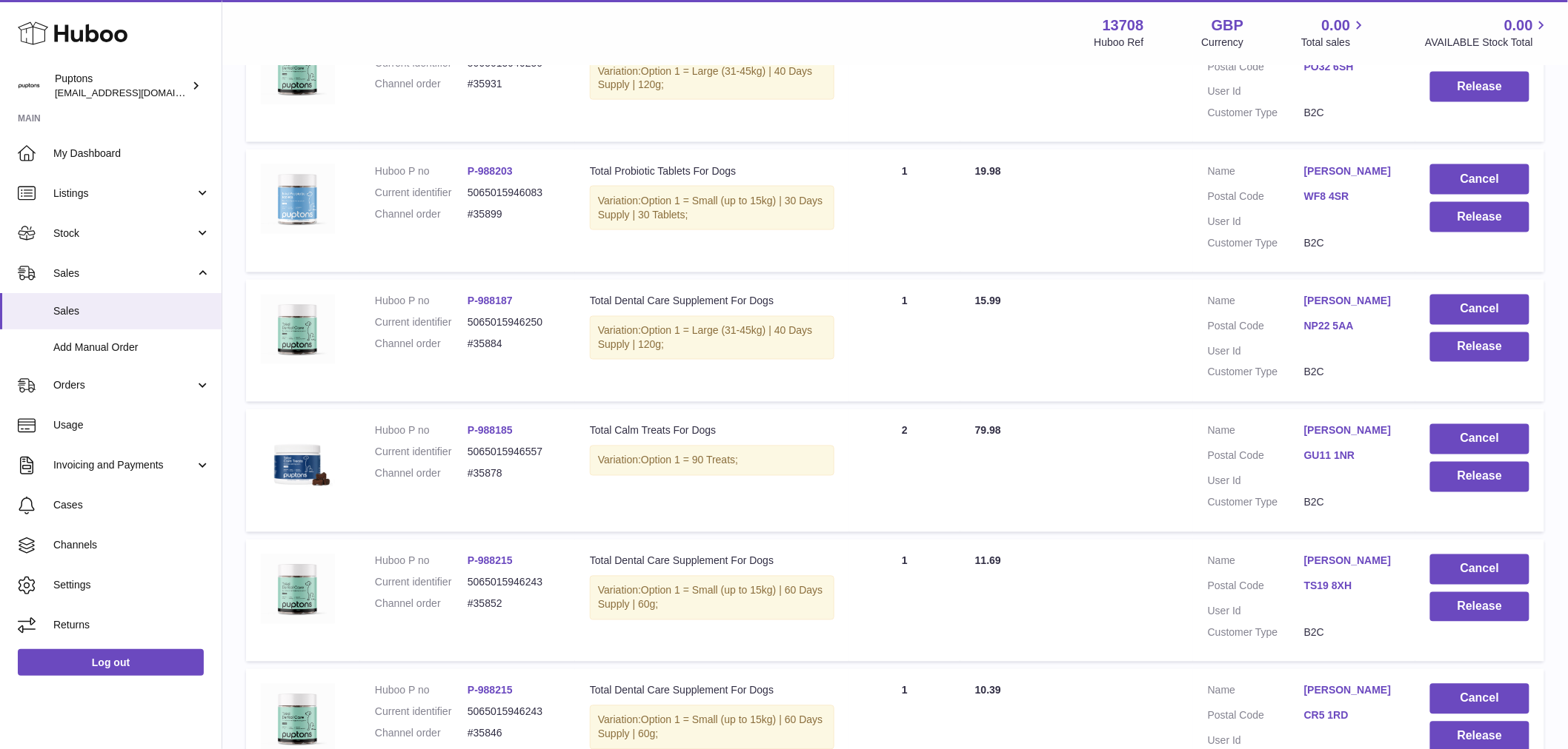
scroll to position [1076, 0]
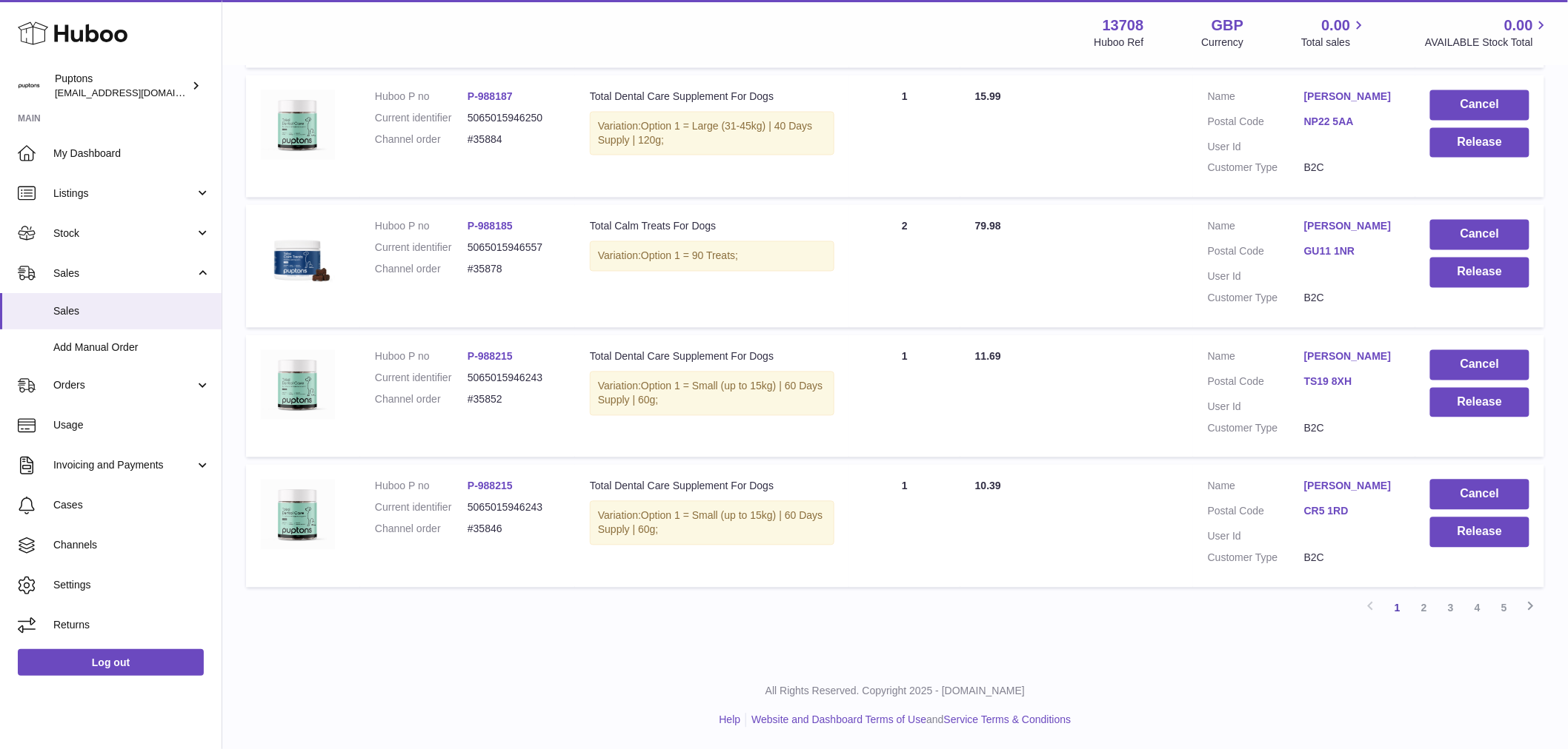
click at [1500, 607] on link "5" at bounding box center [1503, 608] width 26 height 26
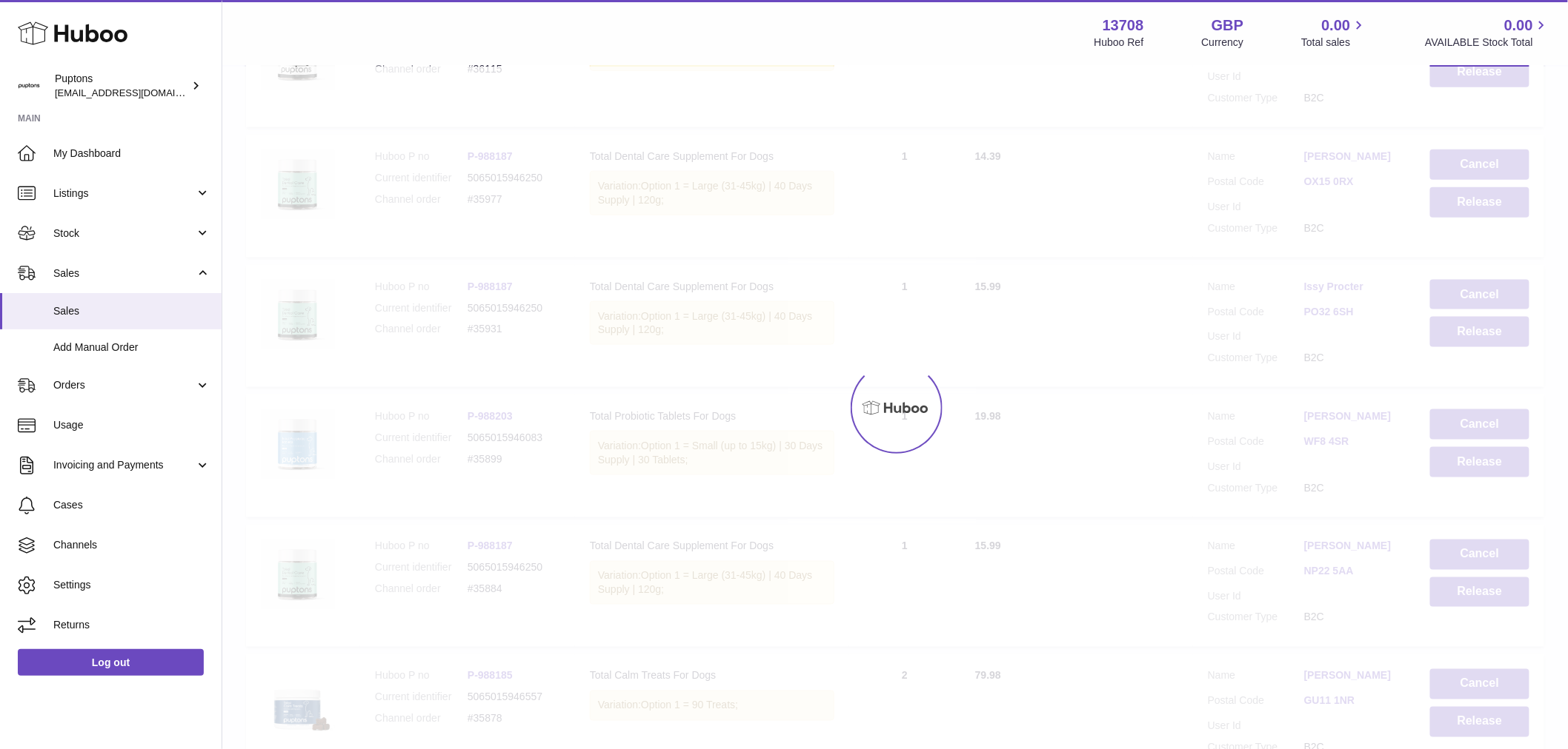
scroll to position [37, 0]
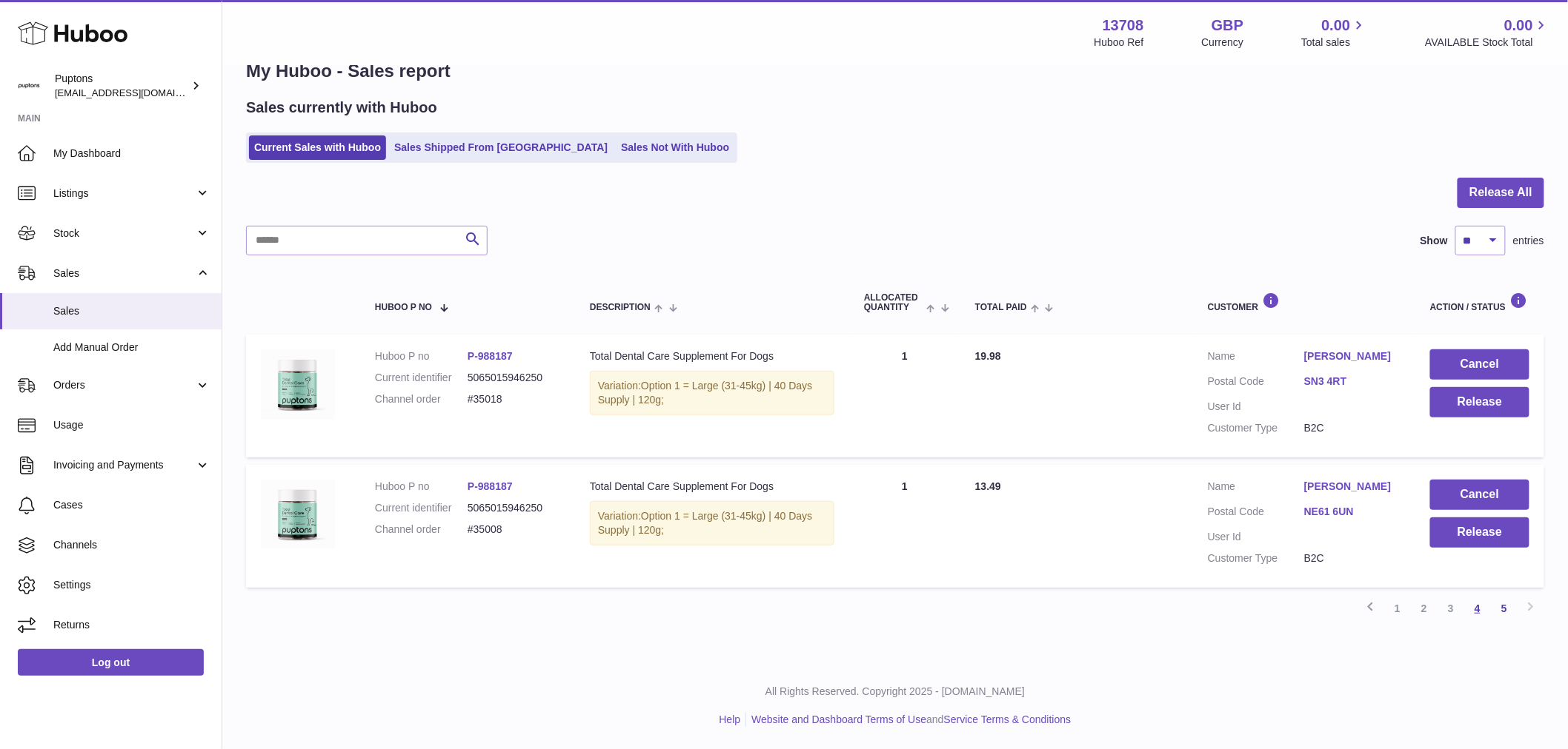
click at [1483, 611] on link "4" at bounding box center [1477, 608] width 26 height 26
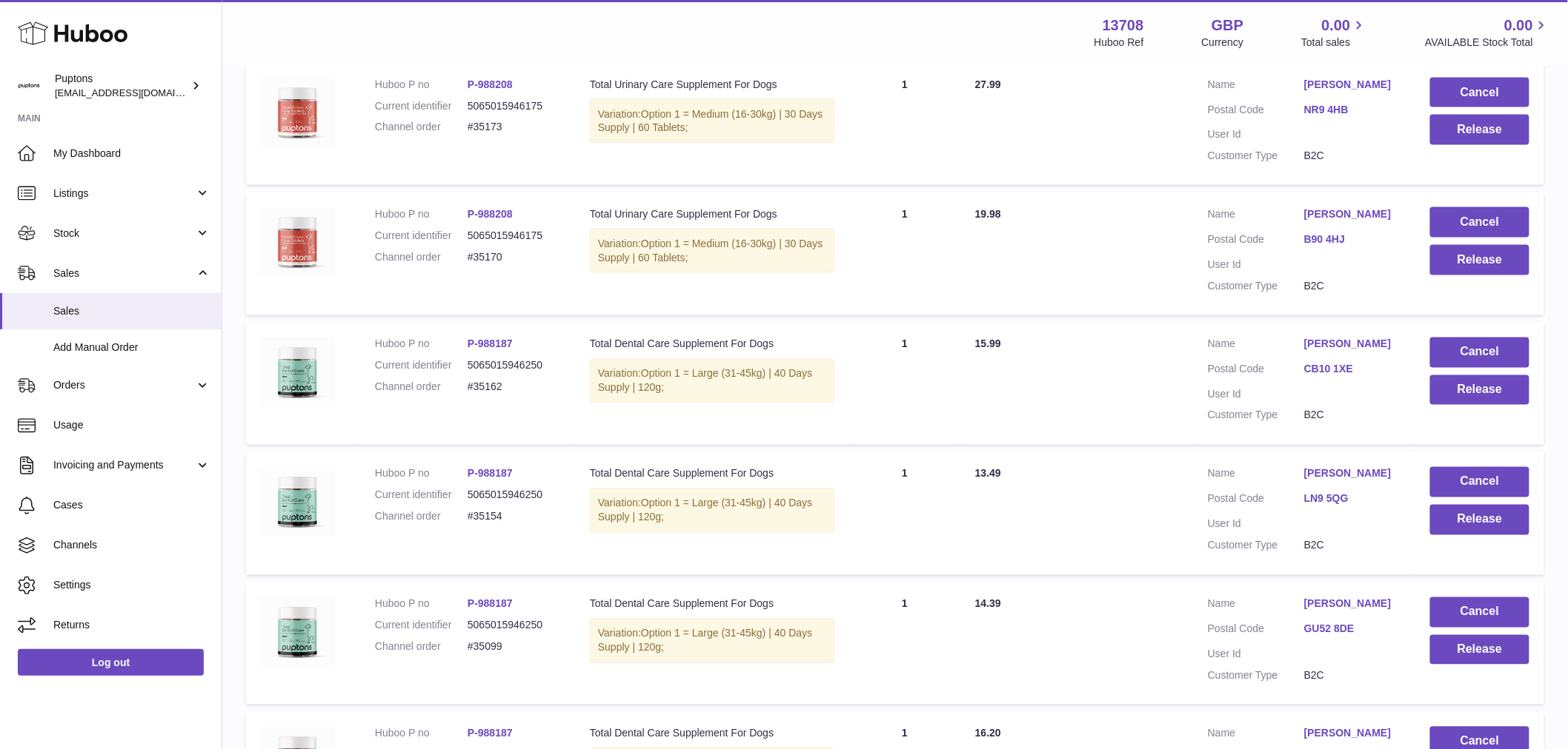
scroll to position [1091, 0]
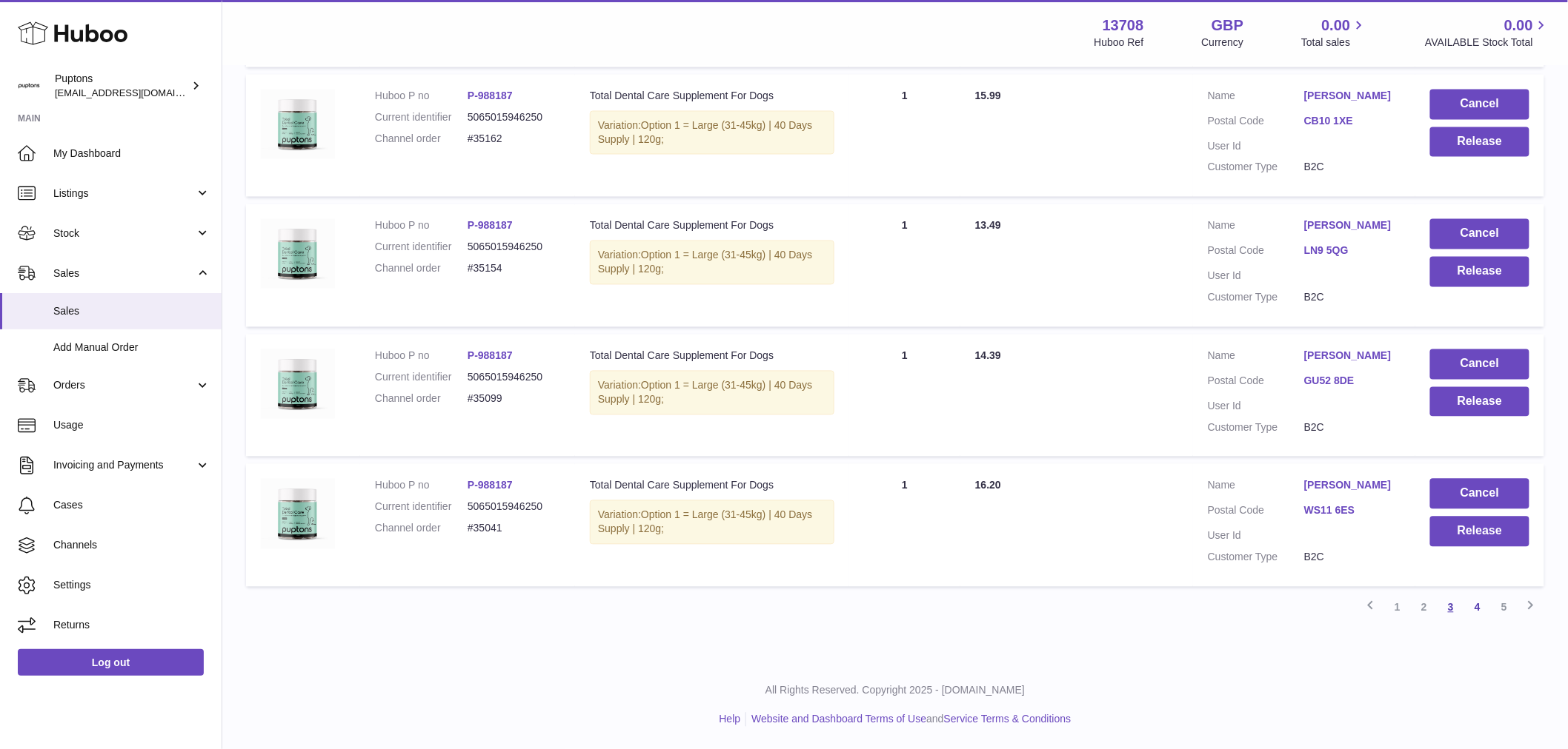
click at [1453, 607] on link "3" at bounding box center [1449, 607] width 26 height 26
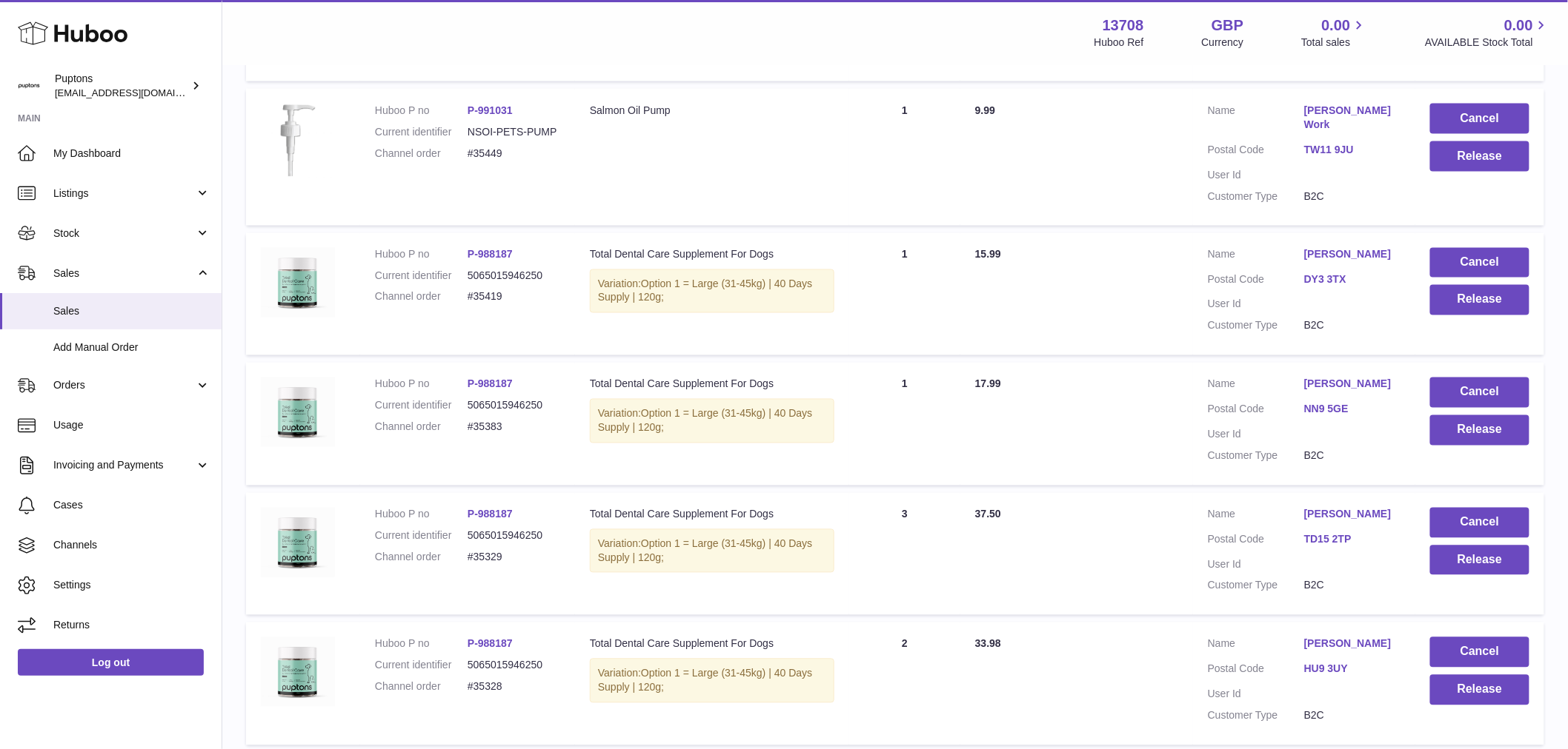
scroll to position [1076, 0]
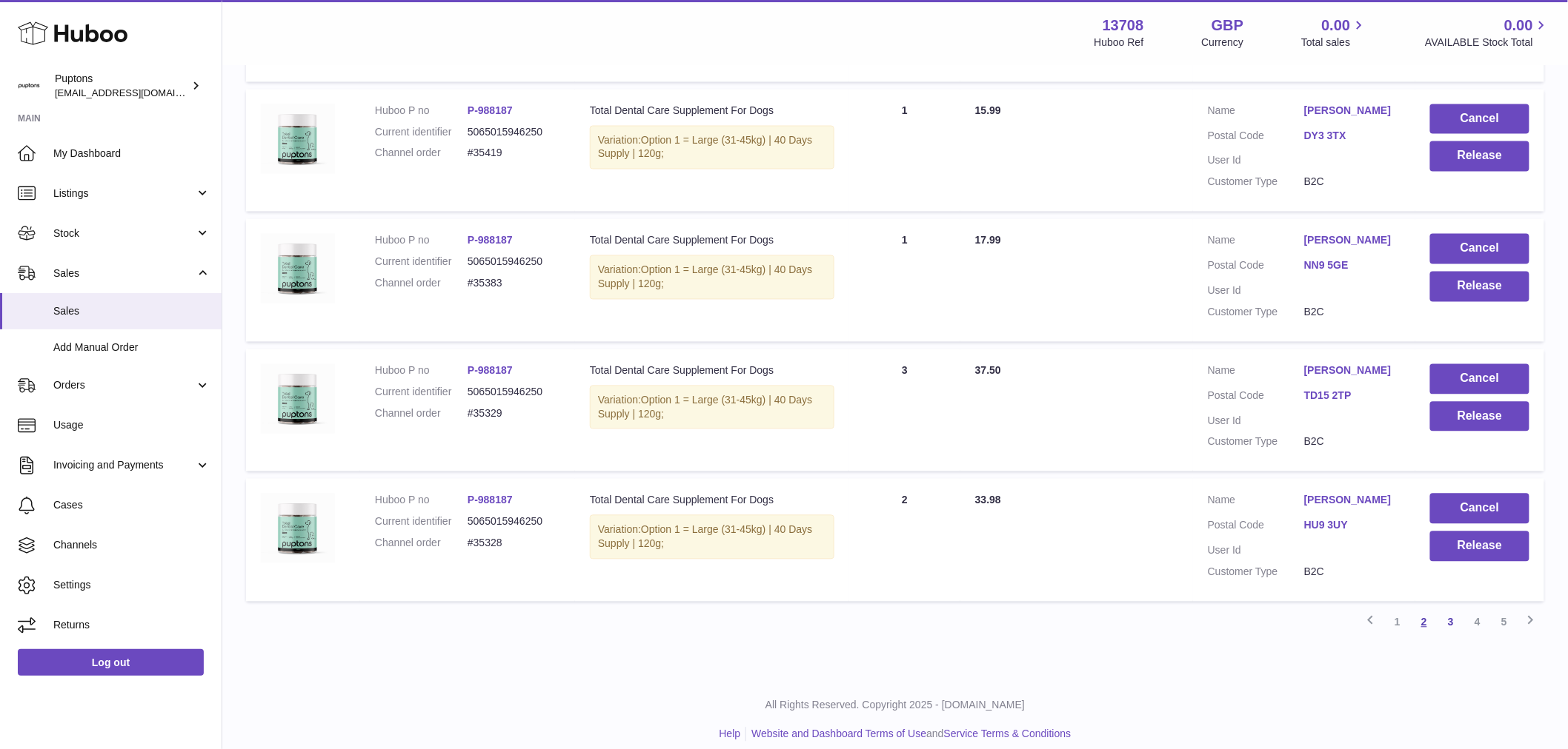
click at [1421, 609] on link "2" at bounding box center [1423, 622] width 26 height 26
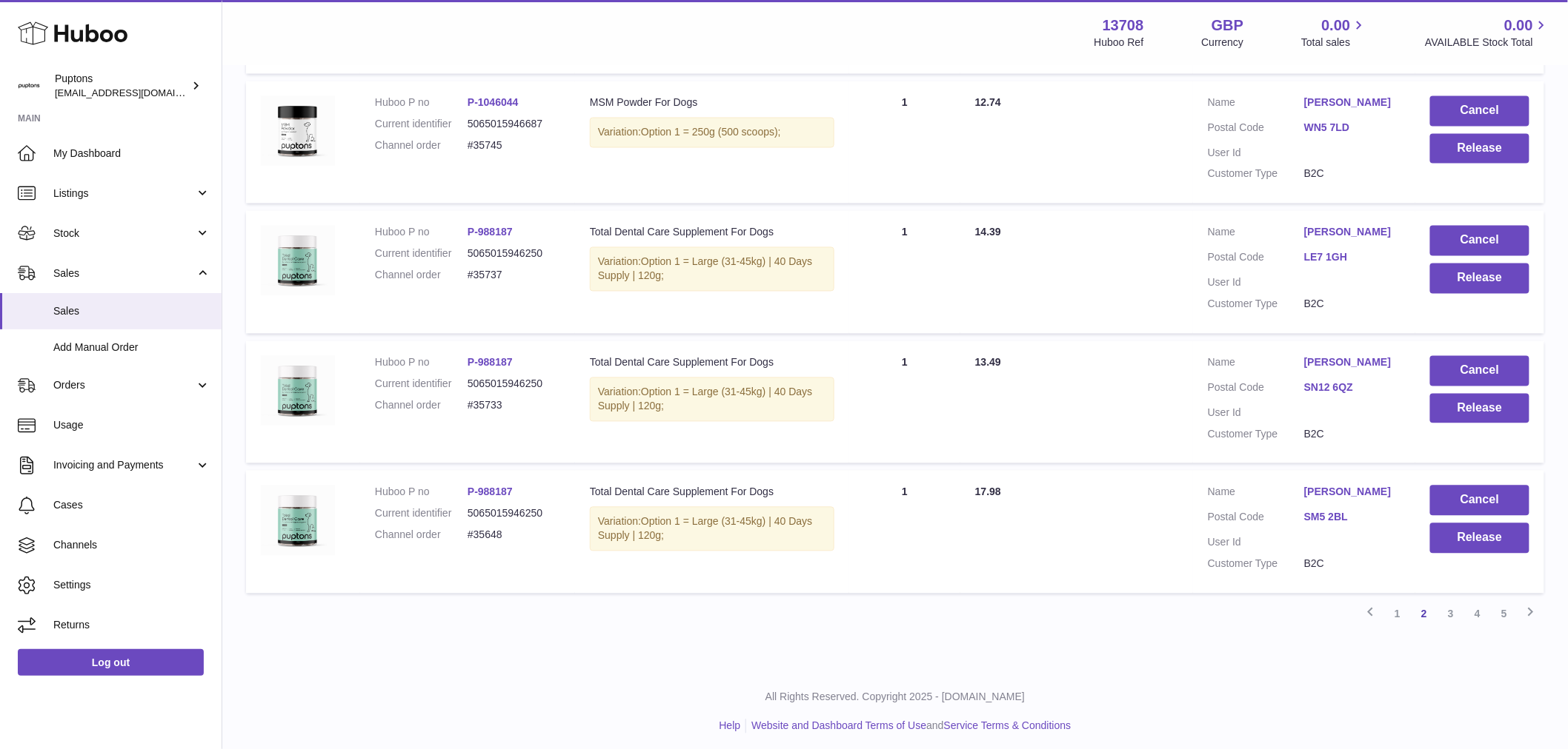
scroll to position [1076, 0]
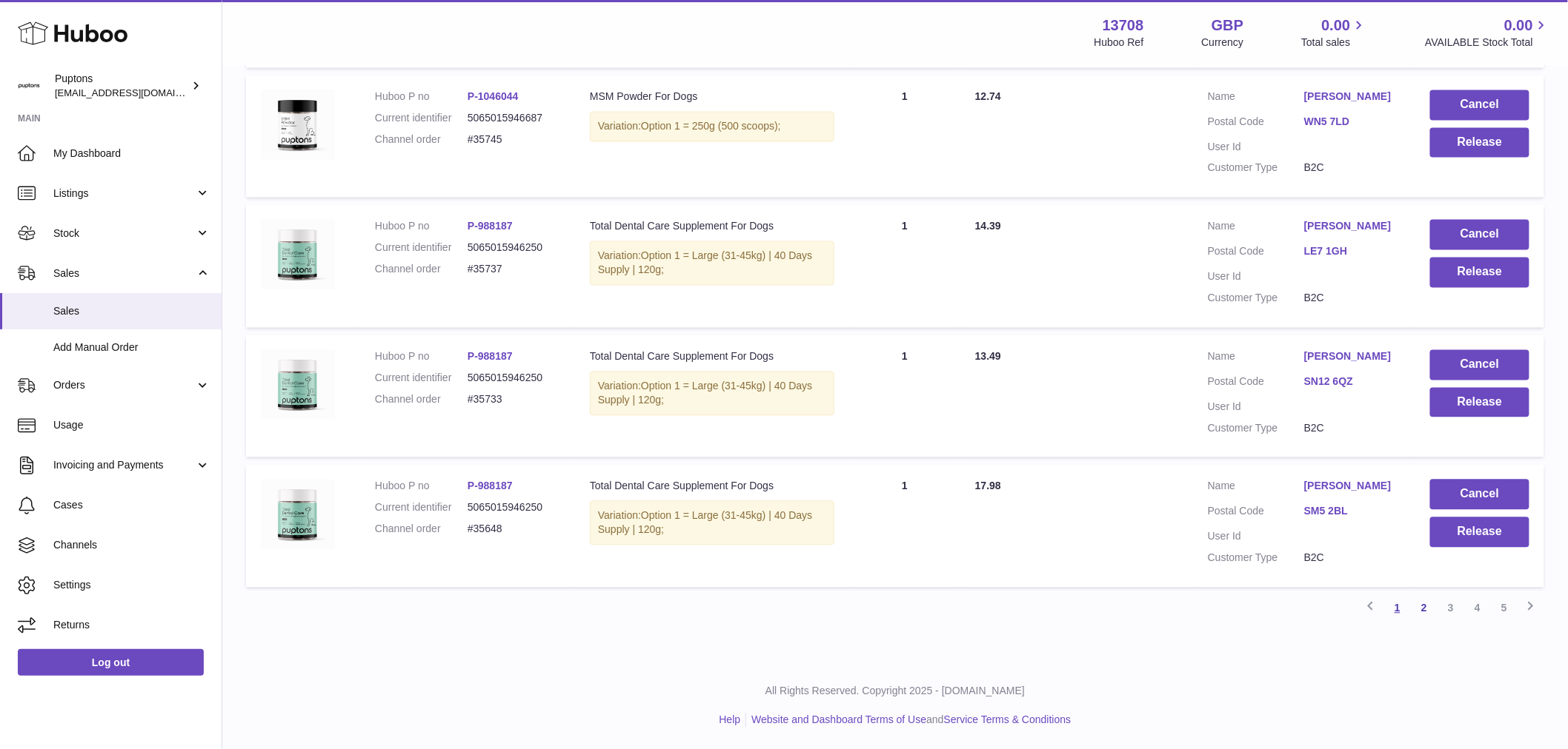
click at [1393, 608] on link "1" at bounding box center [1397, 608] width 26 height 26
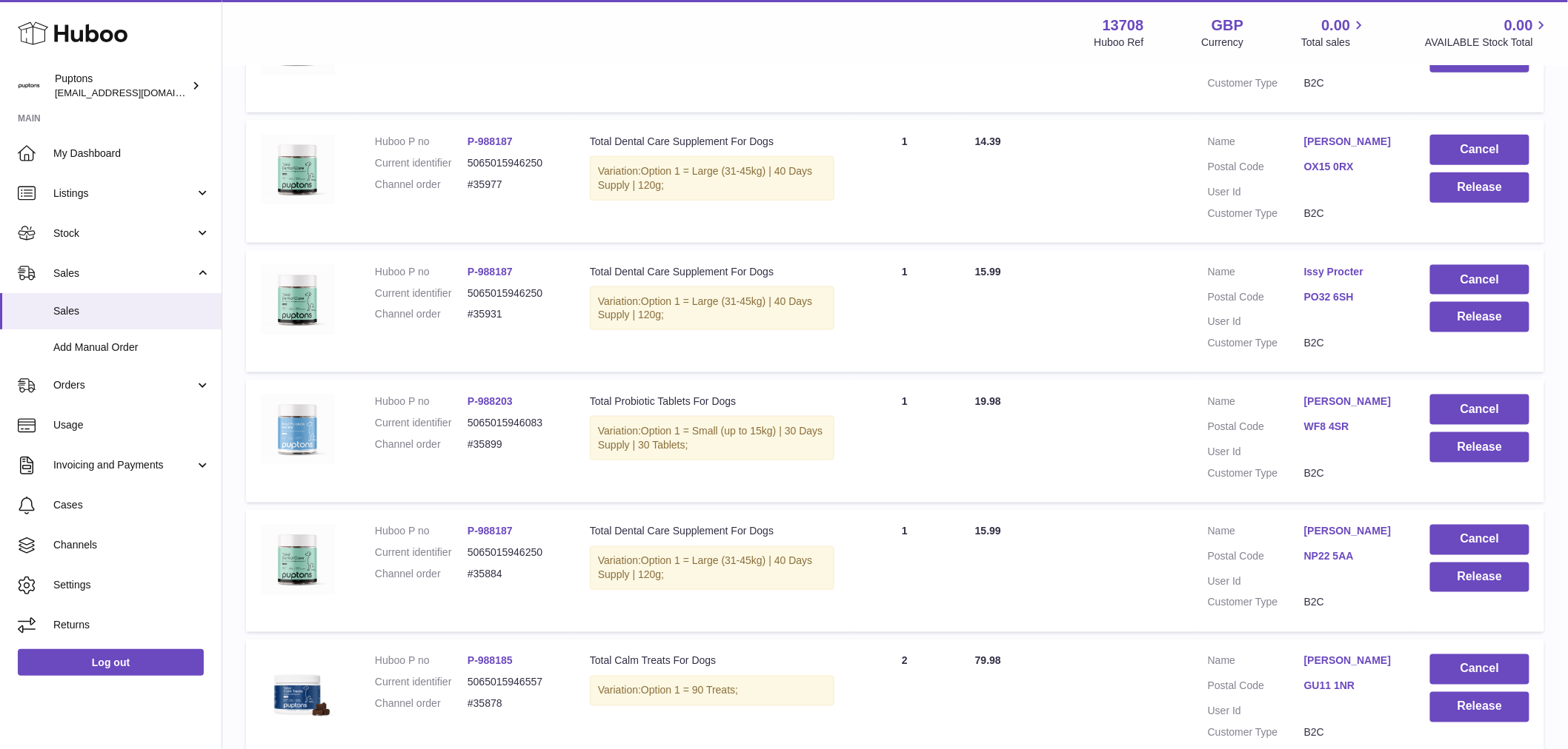
scroll to position [1053, 0]
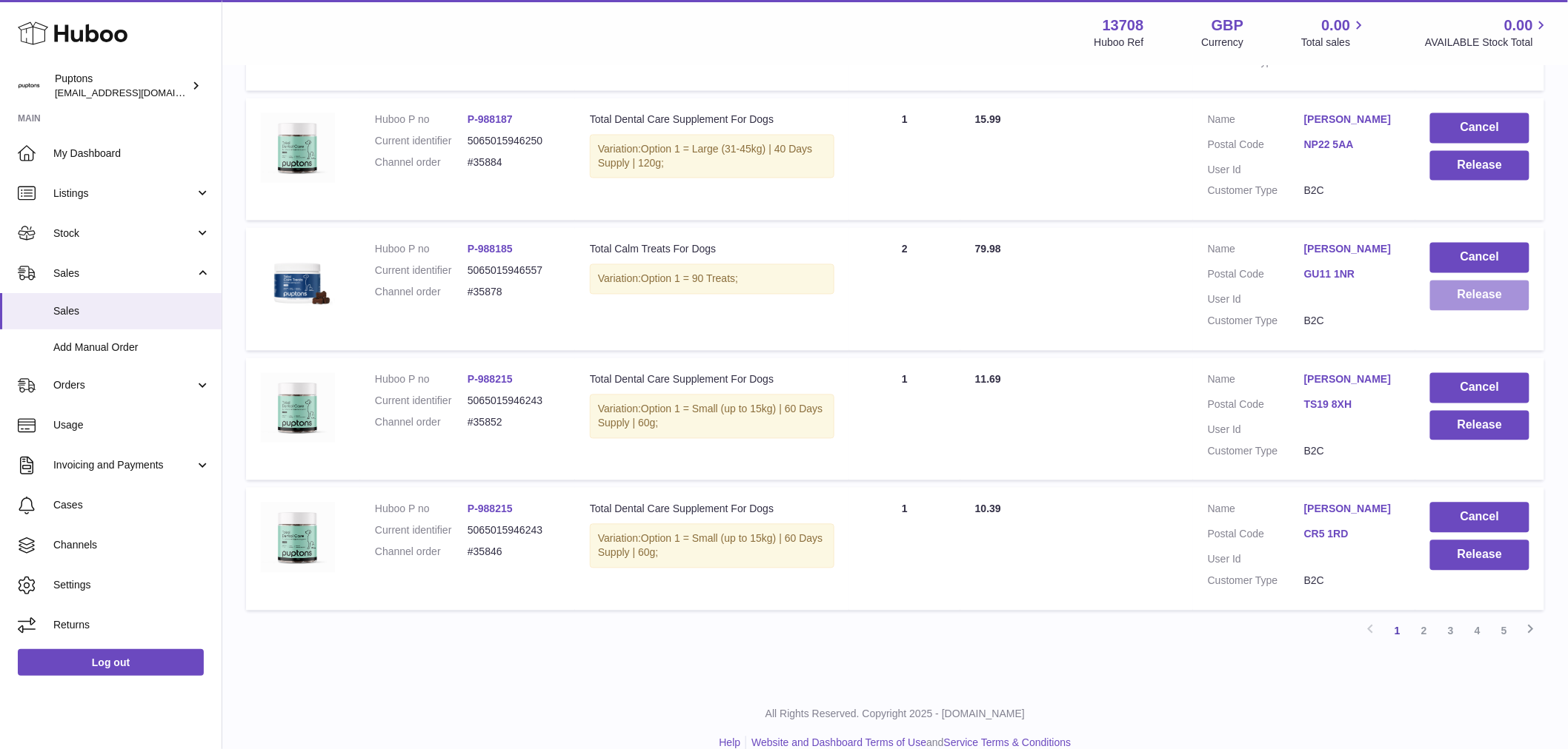
click at [1495, 296] on button "Release" at bounding box center [1480, 295] width 99 height 30
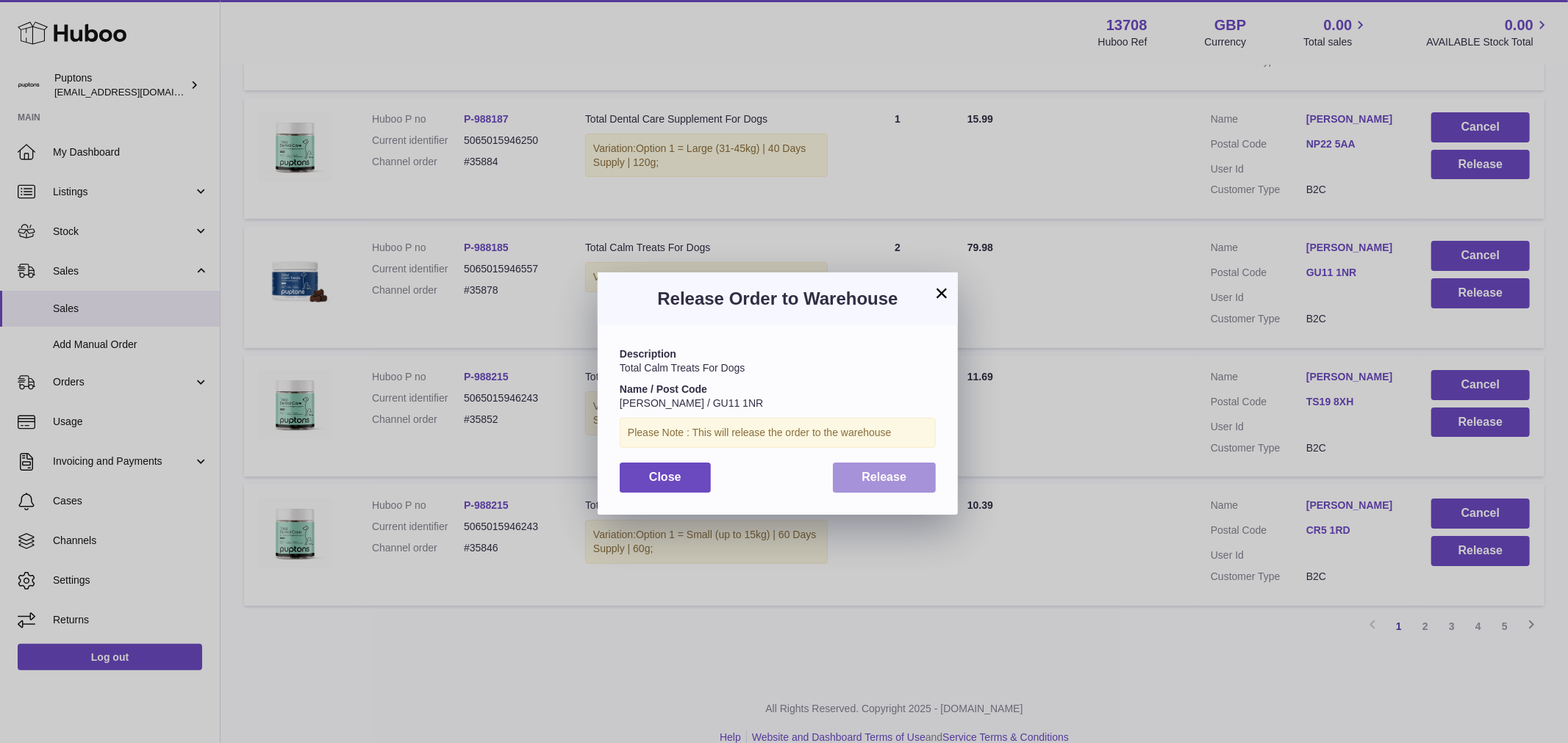
click at [901, 471] on span "Release" at bounding box center [884, 477] width 44 height 13
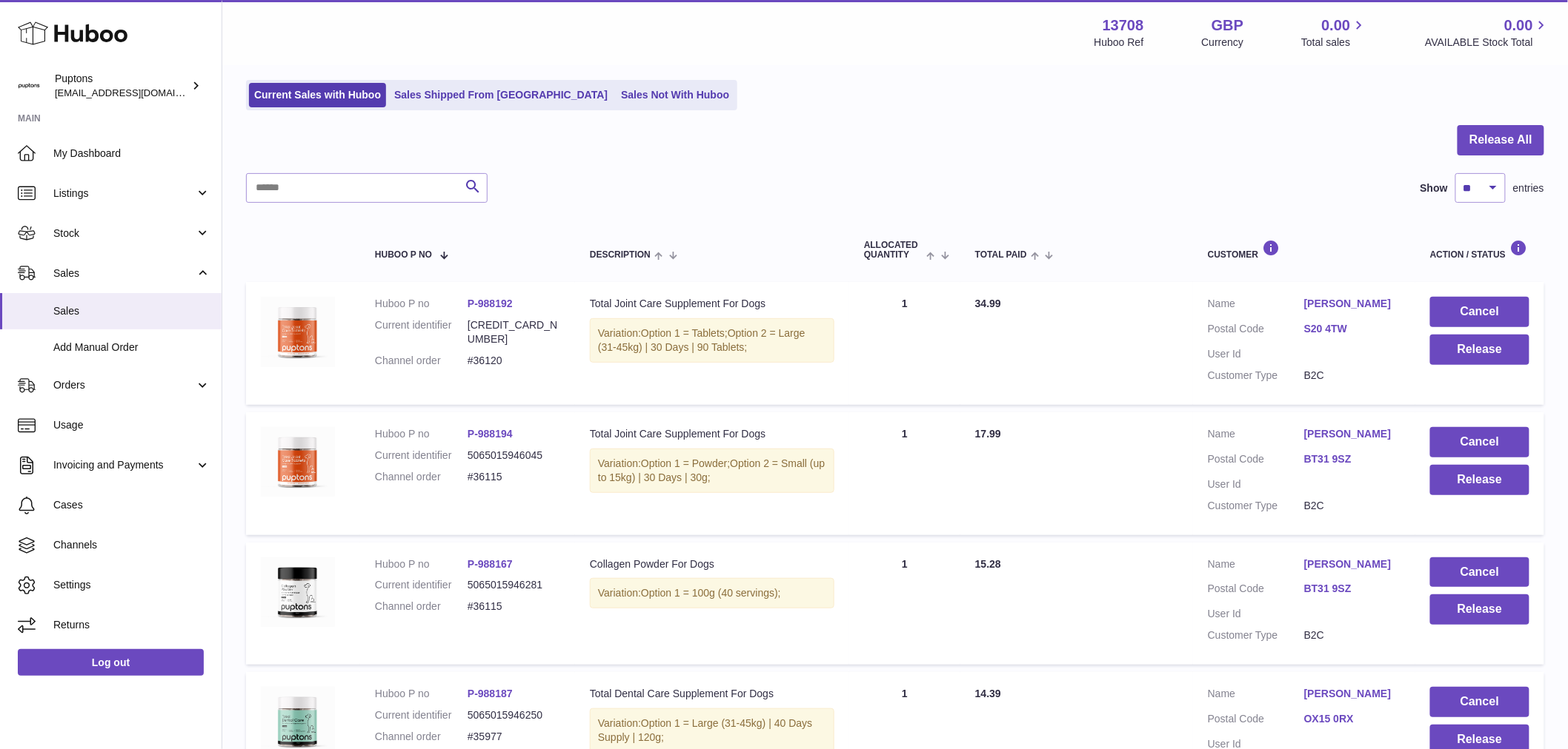
scroll to position [0, 0]
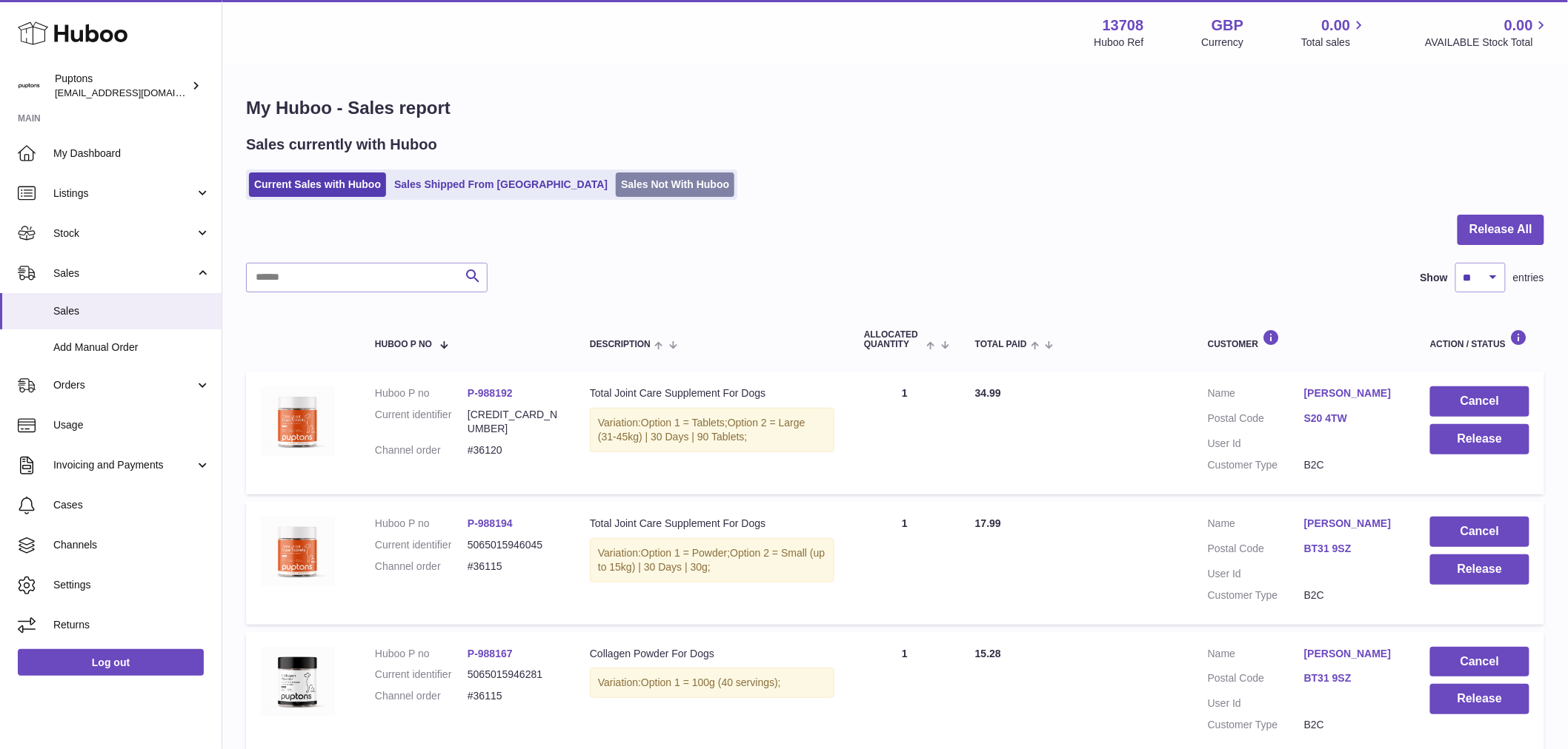
click at [630, 187] on link "Sales Not With Huboo" at bounding box center [675, 185] width 119 height 24
